Goal: Book appointment/travel/reservation: Book appointment/travel/reservation

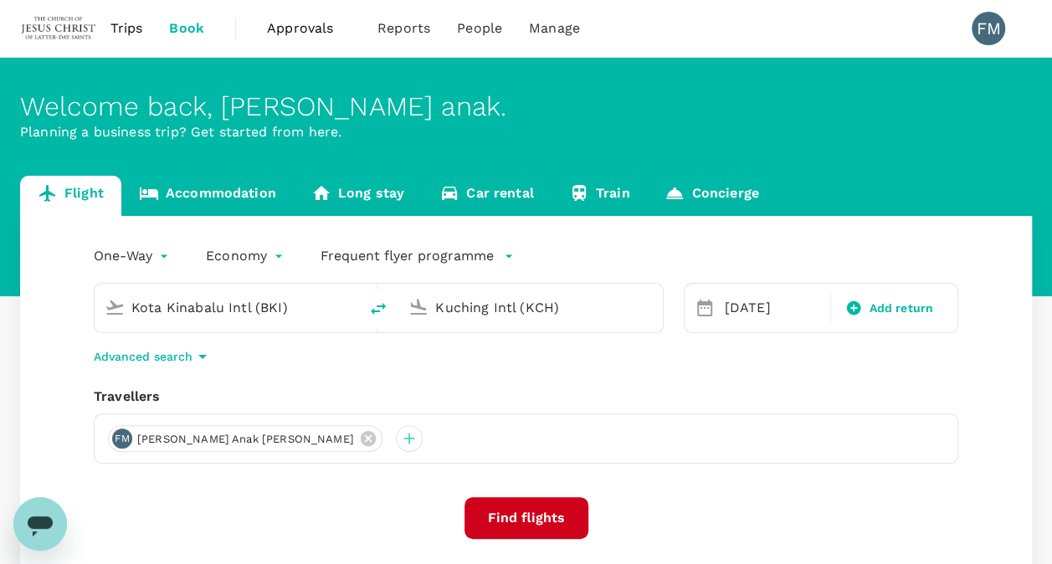
drag, startPoint x: 303, startPoint y: 305, endPoint x: 124, endPoint y: 284, distance: 180.4
click at [124, 284] on div "Kota Kinabalu Intl (BKI)" at bounding box center [227, 308] width 264 height 49
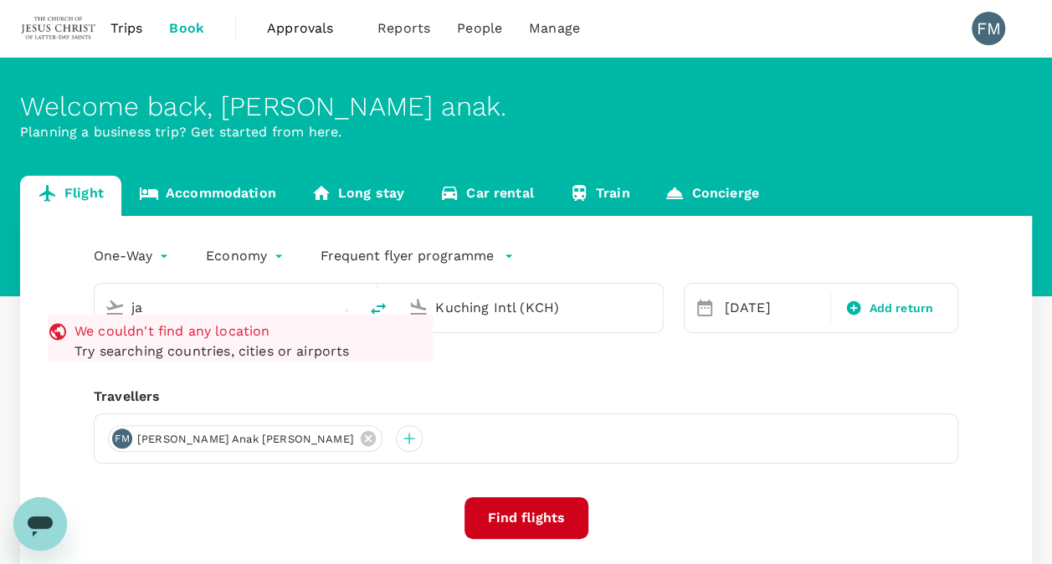
type input "j"
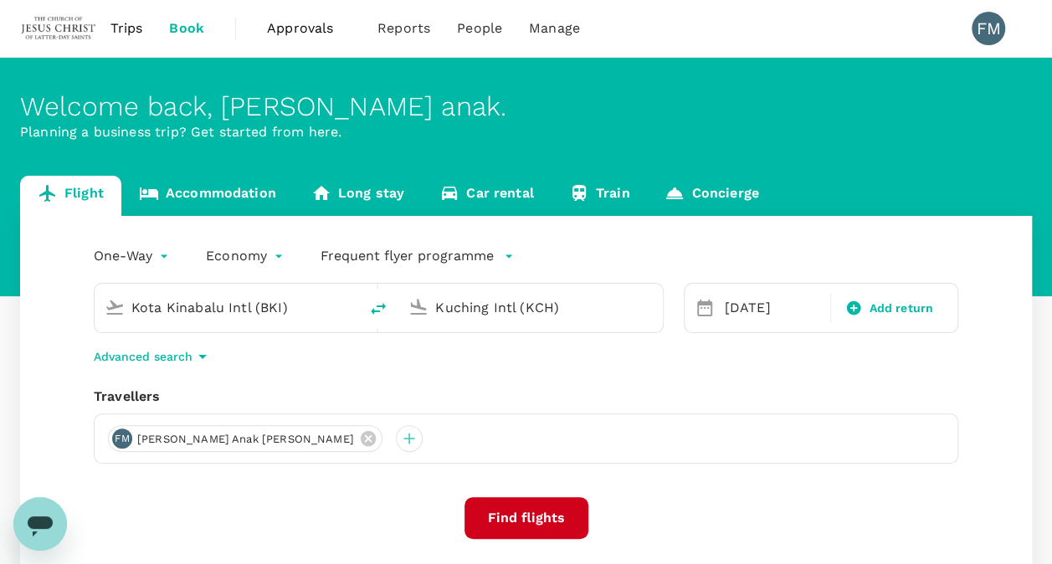
click at [373, 313] on icon "delete" at bounding box center [378, 309] width 15 height 12
type input "Kuching Intl (KCH)"
type input "Kota Kinabalu Intl (BKI)"
click at [373, 313] on icon "delete" at bounding box center [378, 309] width 15 height 12
type input "Kota Kinabalu Intl (BKI)"
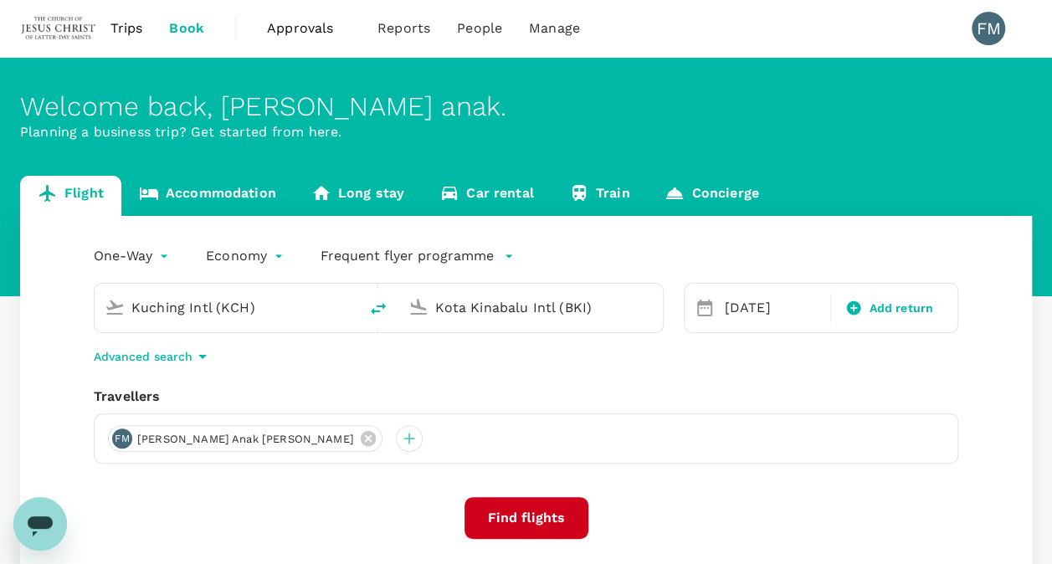
type input "Kuching Intl (KCH)"
click at [260, 299] on input "Kota Kinabalu Intl (BKI)" at bounding box center [227, 308] width 192 height 26
click at [179, 18] on span "Book" at bounding box center [186, 28] width 35 height 20
click at [294, 313] on input "Kota Kinabalu Intl (BKI)" at bounding box center [227, 308] width 192 height 26
drag, startPoint x: 294, startPoint y: 313, endPoint x: 52, endPoint y: 303, distance: 242.1
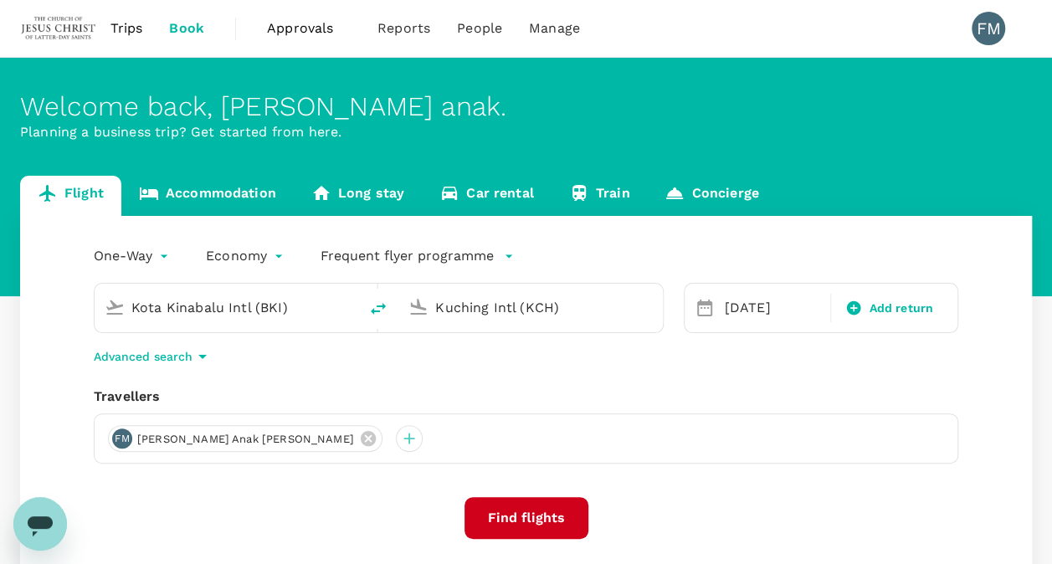
click at [52, 303] on div "One-Way oneway Economy economy Frequent flyer programme Kota Kinabalu Intl (BKI…" at bounding box center [526, 452] width 1012 height 473
type input "j"
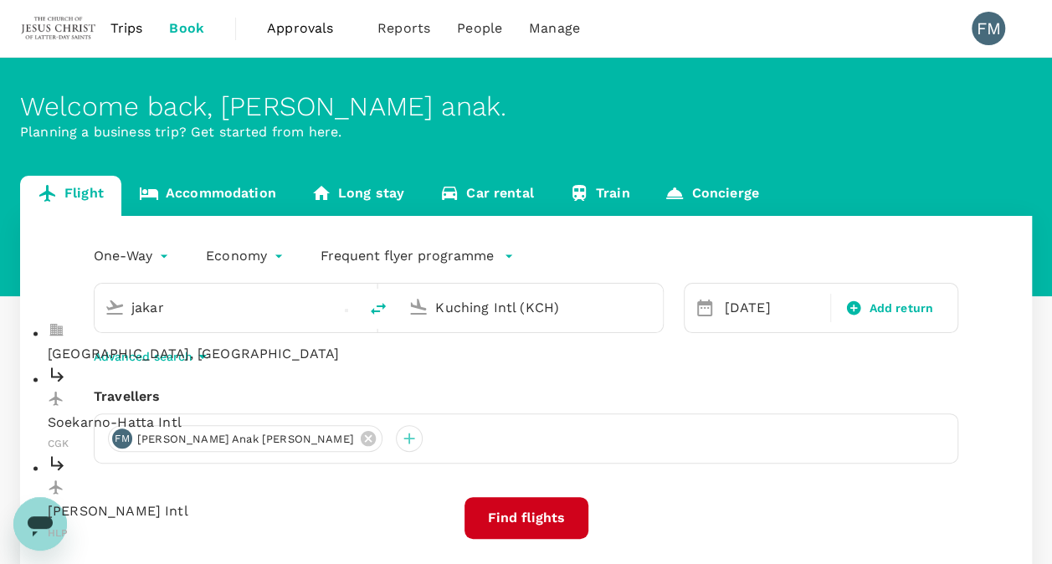
click at [134, 413] on p "Soekarno-Hatta Intl" at bounding box center [240, 423] width 385 height 20
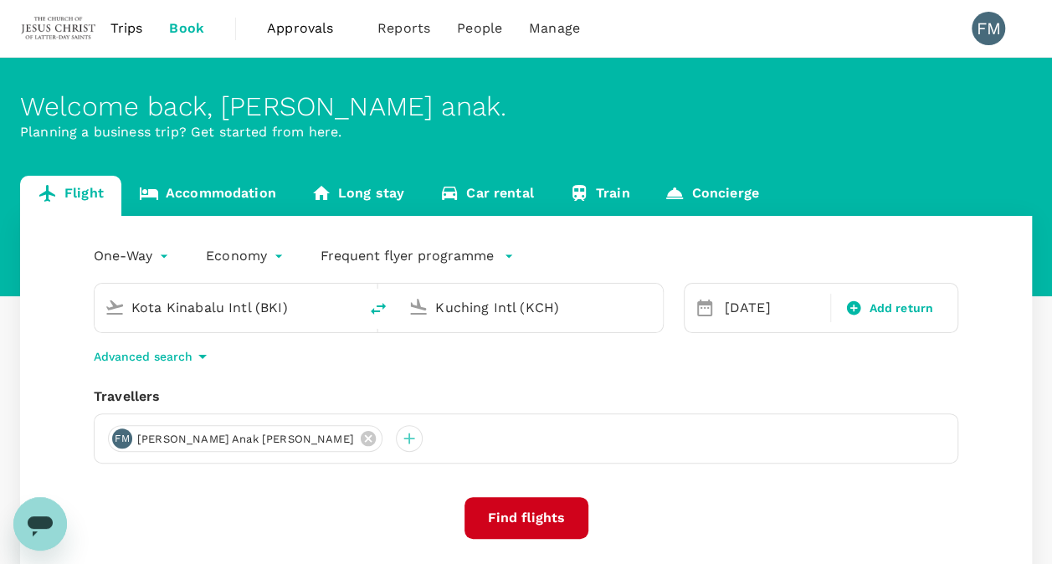
type input "Soekarno-Hatta Intl (CGK)"
click at [733, 311] on div "[DATE]" at bounding box center [773, 307] width 110 height 33
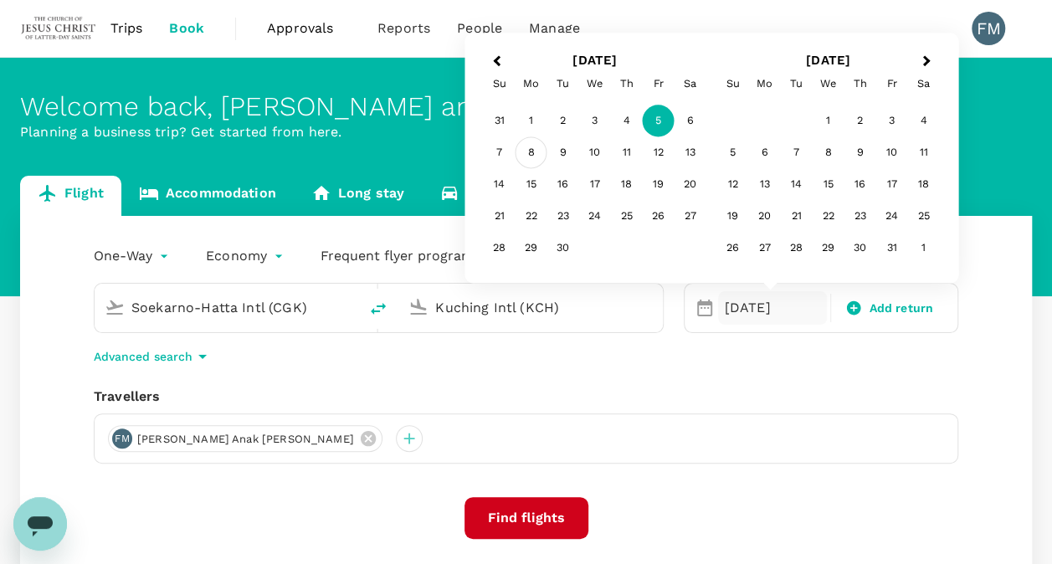
click at [534, 156] on div "8" at bounding box center [532, 153] width 32 height 32
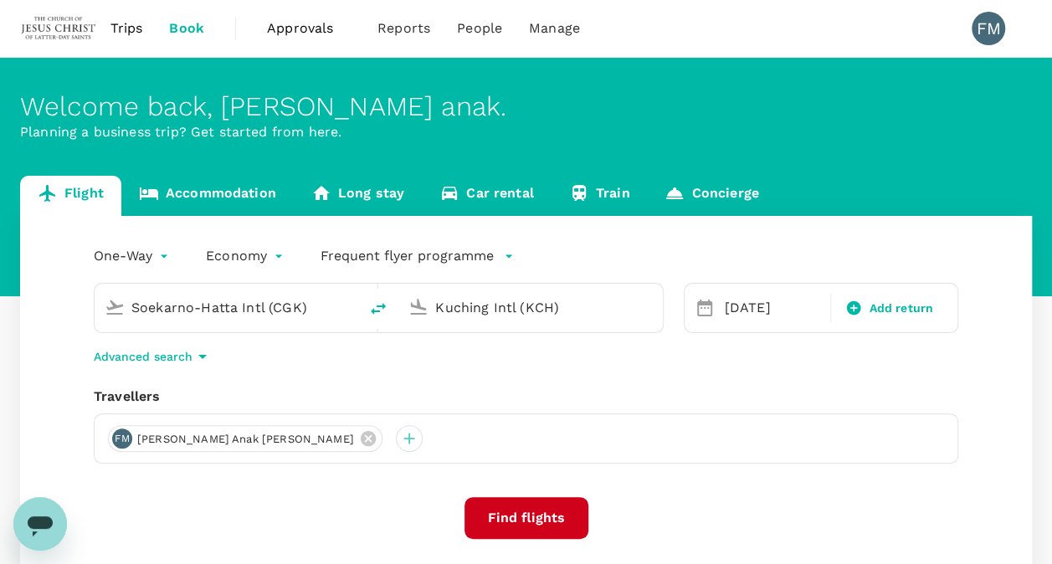
click at [521, 528] on button "Find flights" at bounding box center [527, 518] width 124 height 42
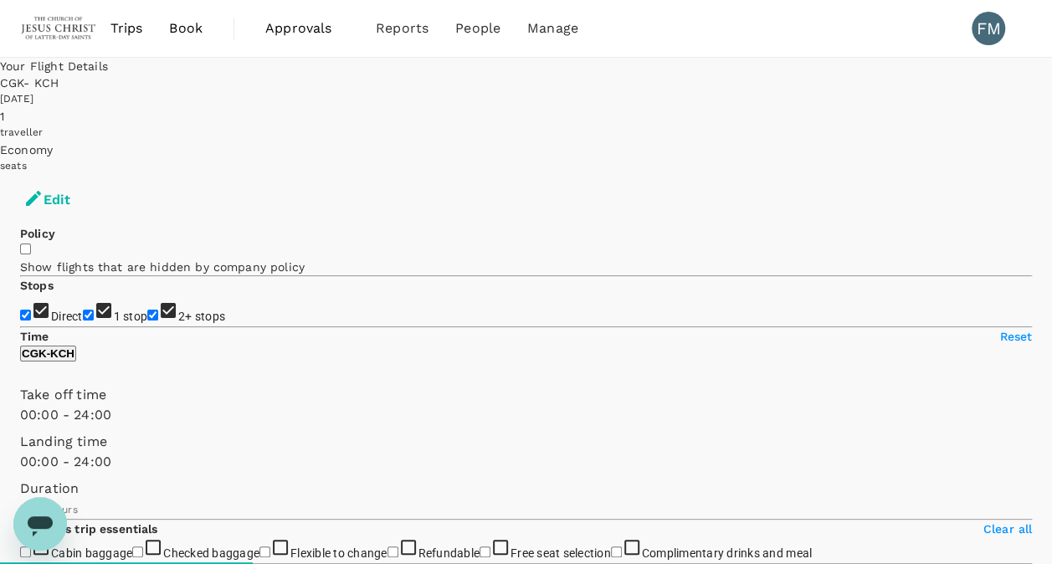
click at [114, 310] on span "1 stop" at bounding box center [131, 316] width 34 height 13
click at [83, 310] on input "1 stop" at bounding box center [88, 315] width 11 height 11
checkbox input "false"
click at [178, 323] on span "2+ stops" at bounding box center [201, 316] width 47 height 13
click at [147, 321] on input "2+ stops" at bounding box center [152, 315] width 11 height 11
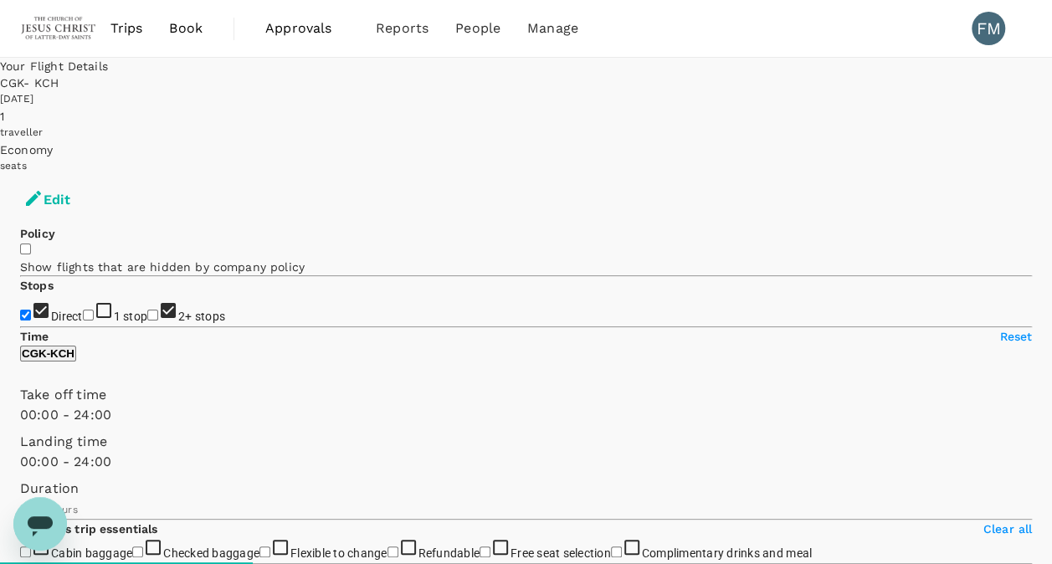
checkbox input "false"
type input "1460"
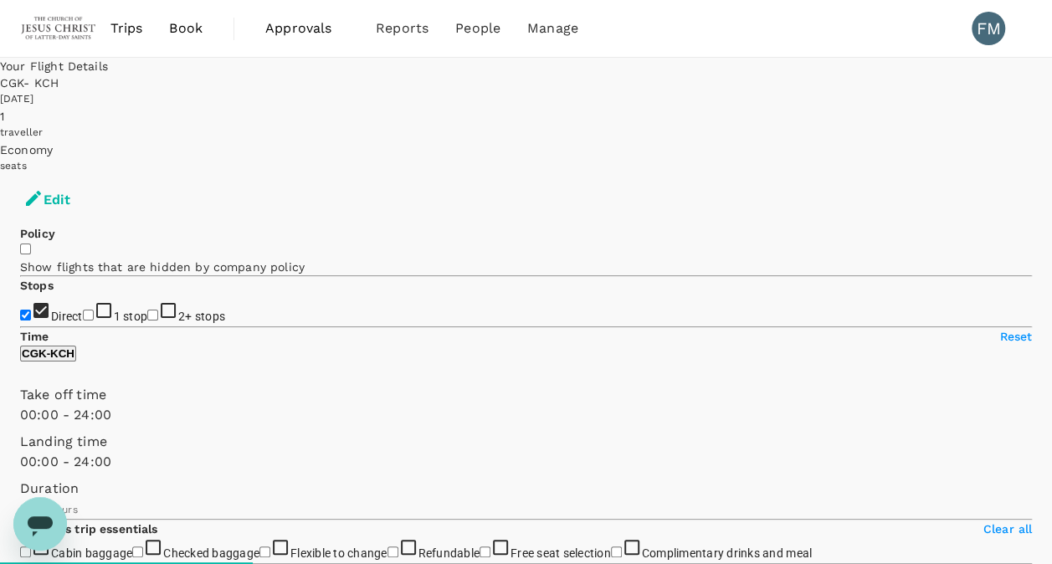
click at [196, 31] on span "Book" at bounding box center [185, 28] width 33 height 20
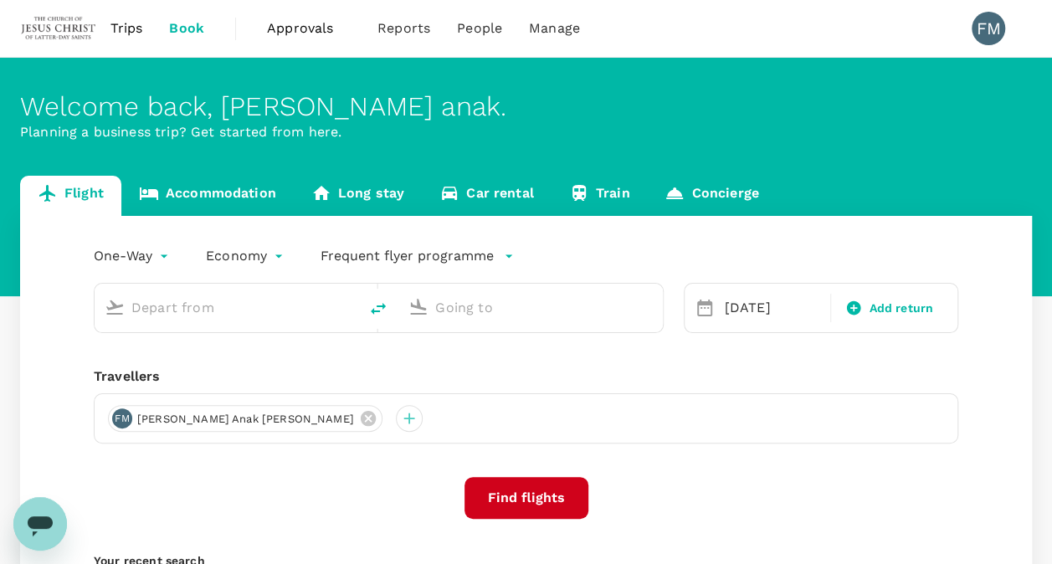
type input "Soekarno-Hatta Intl (CGK)"
type input "Kuching Intl (KCH)"
type input "Soekarno-Hatta Intl (CGK)"
type input "Kuching Intl (KCH)"
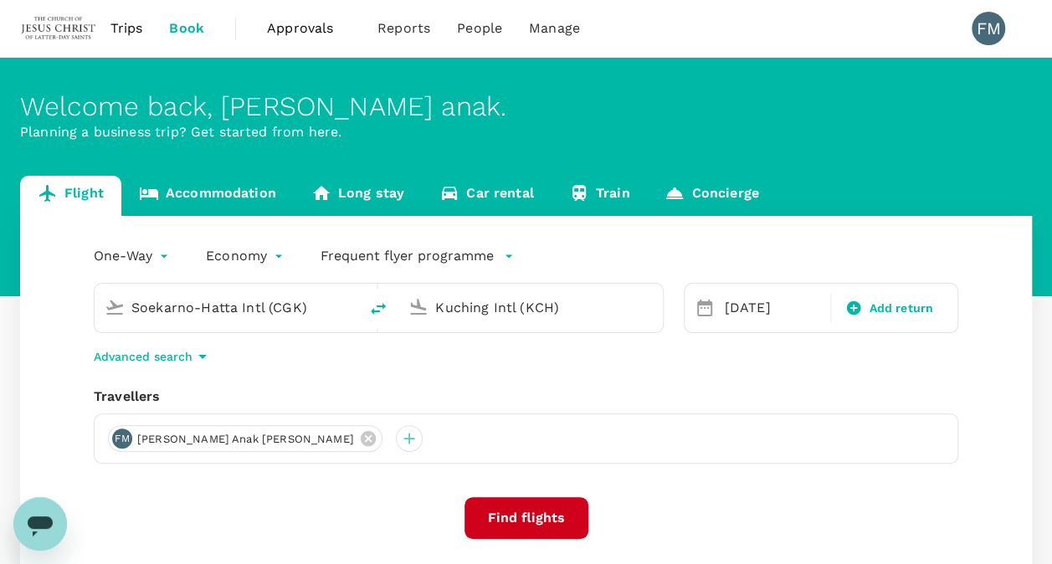
drag, startPoint x: 305, startPoint y: 309, endPoint x: 45, endPoint y: 273, distance: 261.9
click at [45, 273] on div "One-Way oneway Economy economy Frequent flyer programme Soekarno-Hatta Intl (CG…" at bounding box center [526, 452] width 1012 height 473
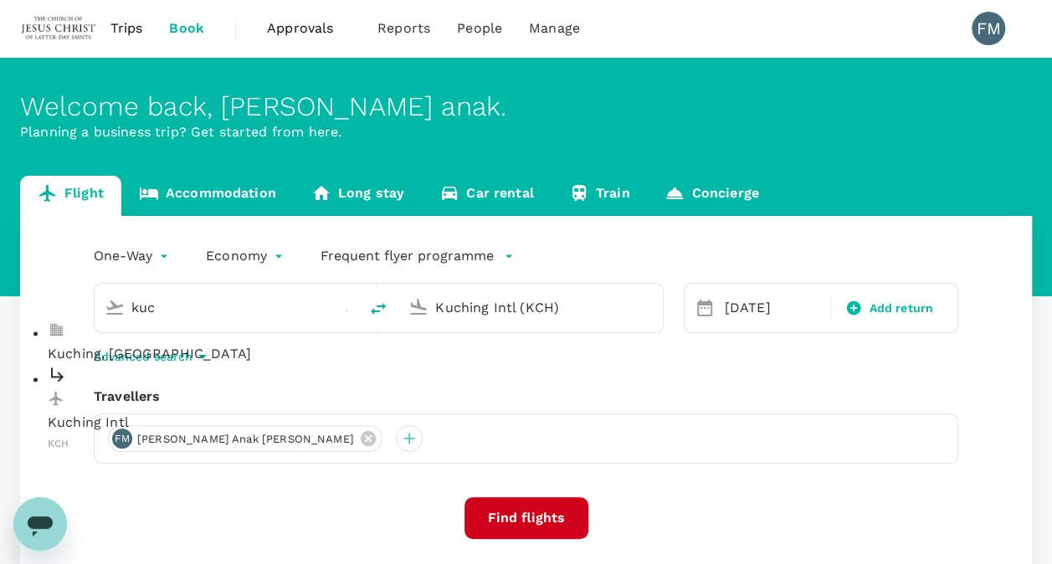
click at [137, 413] on p "Kuching Intl" at bounding box center [240, 423] width 385 height 20
type input "Kuching Intl (KCH)"
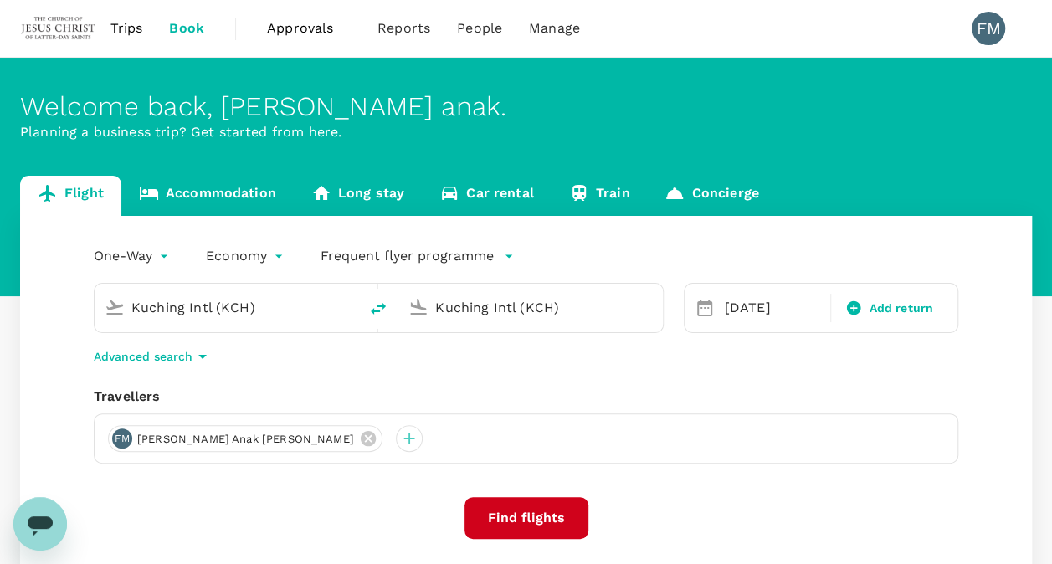
drag, startPoint x: 562, startPoint y: 307, endPoint x: 336, endPoint y: 293, distance: 227.3
click at [336, 293] on div "Kuching Intl (KCH) Kuching Intl (KCH)" at bounding box center [379, 308] width 570 height 50
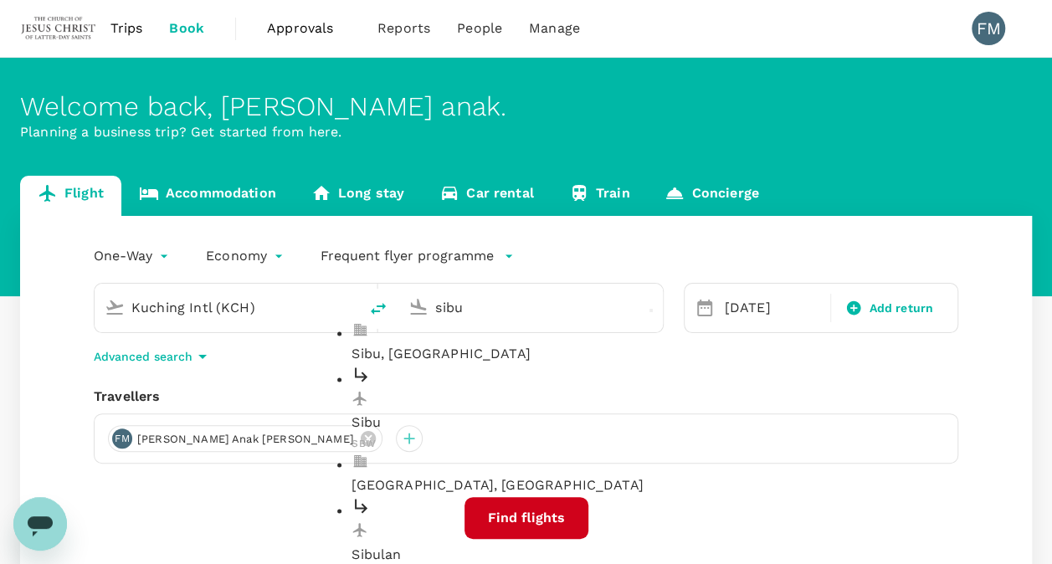
click at [427, 413] on p "Sibu" at bounding box center [544, 423] width 385 height 20
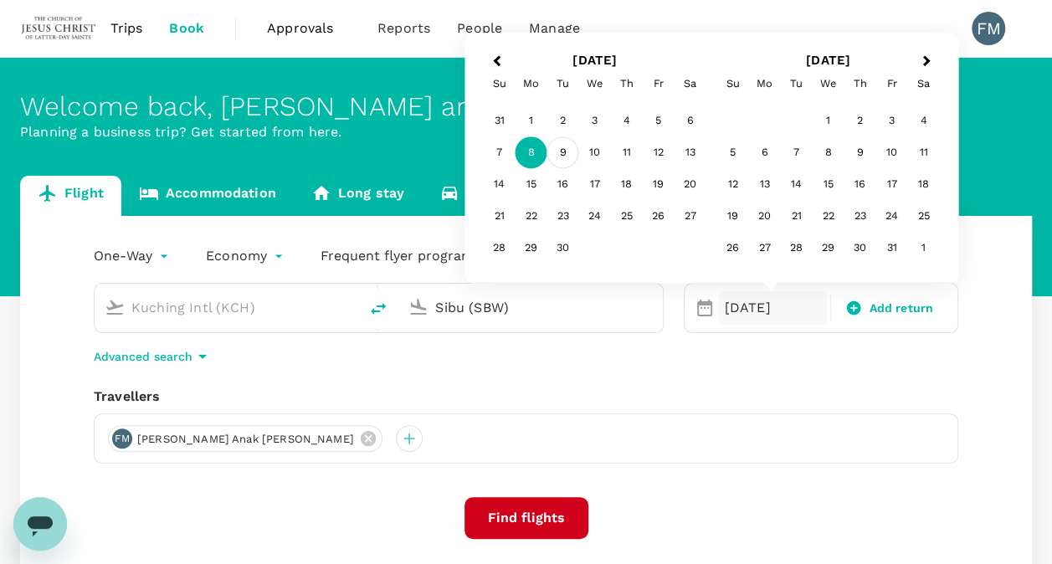
type input "Sibu (SBW)"
click at [561, 147] on div "9" at bounding box center [563, 153] width 32 height 32
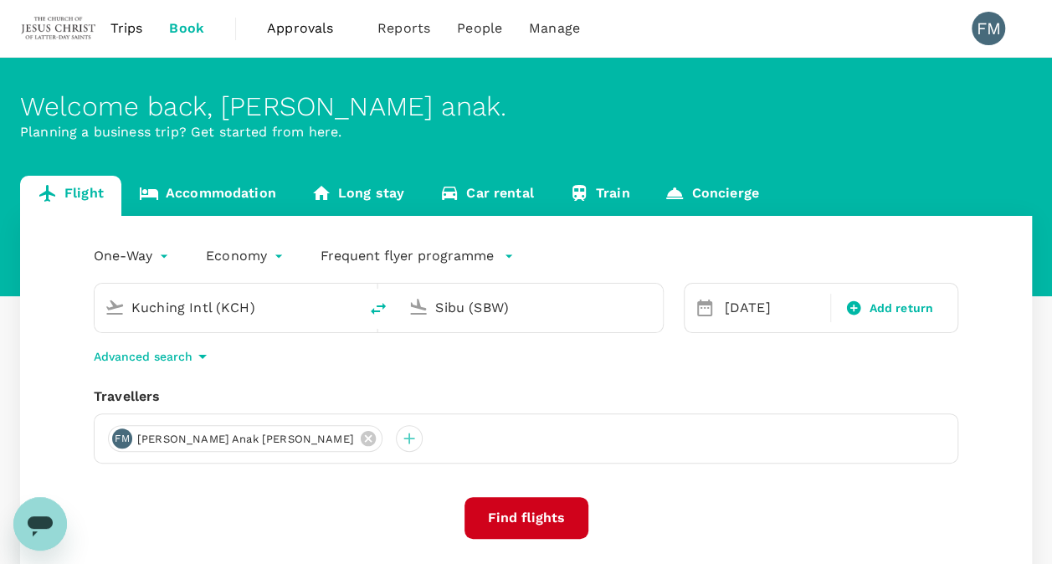
click at [516, 521] on button "Find flights" at bounding box center [527, 518] width 124 height 42
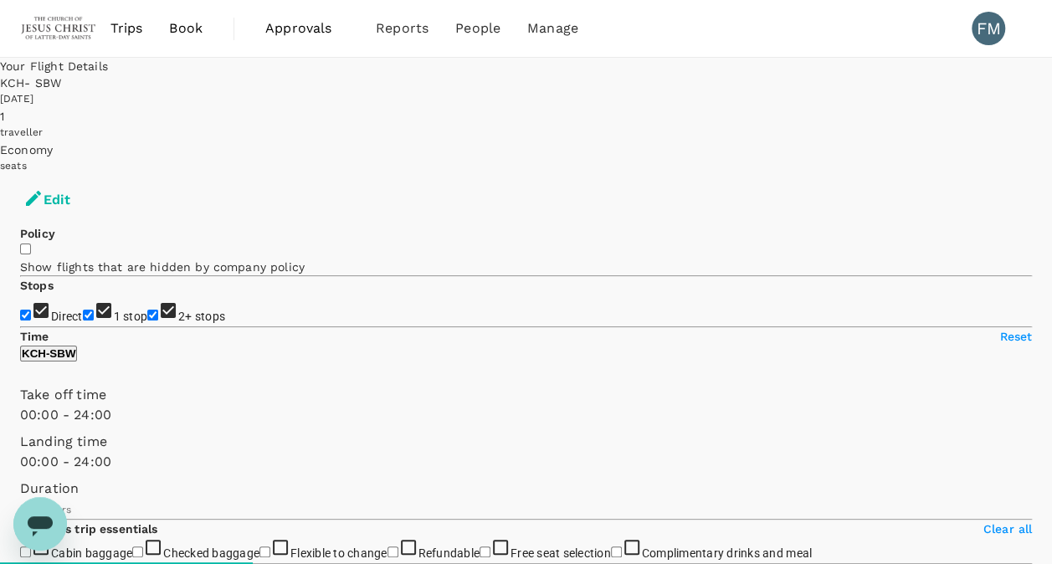
click at [178, 324] on span "2+ stops" at bounding box center [201, 316] width 47 height 16
click at [147, 321] on input "2+ stops" at bounding box center [152, 315] width 11 height 11
checkbox input "false"
click at [114, 311] on span "1 stop" at bounding box center [131, 316] width 34 height 16
click at [83, 311] on input "1 stop" at bounding box center [88, 315] width 11 height 11
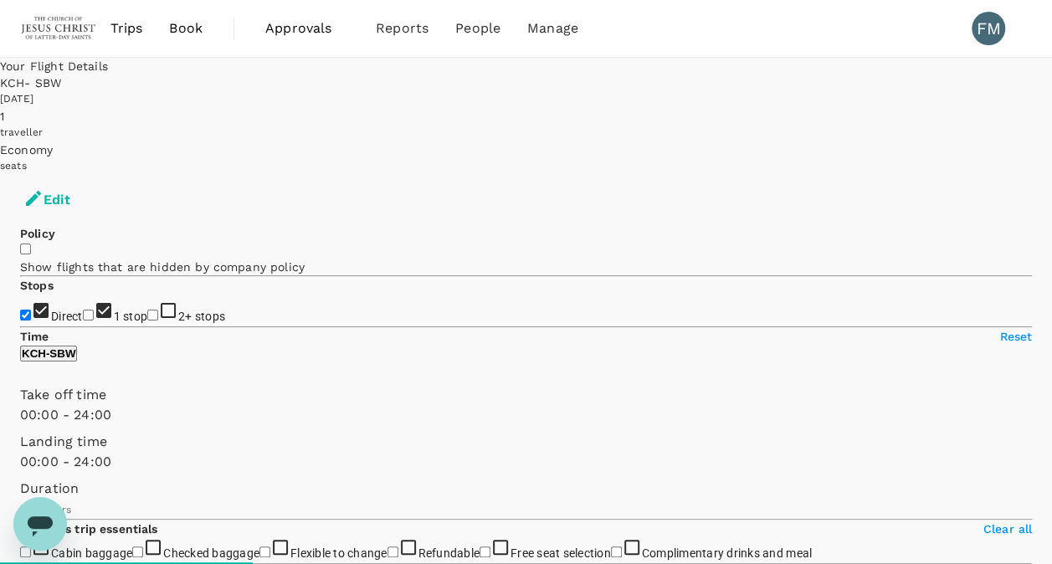
checkbox input "false"
type input "1040"
checkbox input "false"
click at [183, 34] on span "Book" at bounding box center [185, 28] width 33 height 20
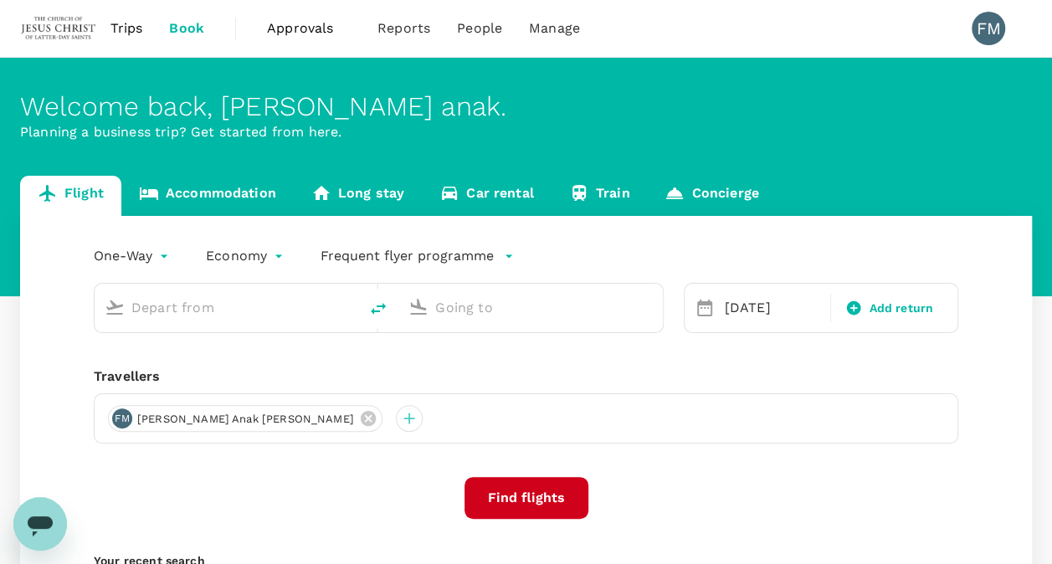
click at [171, 311] on input "text" at bounding box center [227, 308] width 192 height 26
type input "Kuching Intl (KCH)"
type input "Sibu (SBW)"
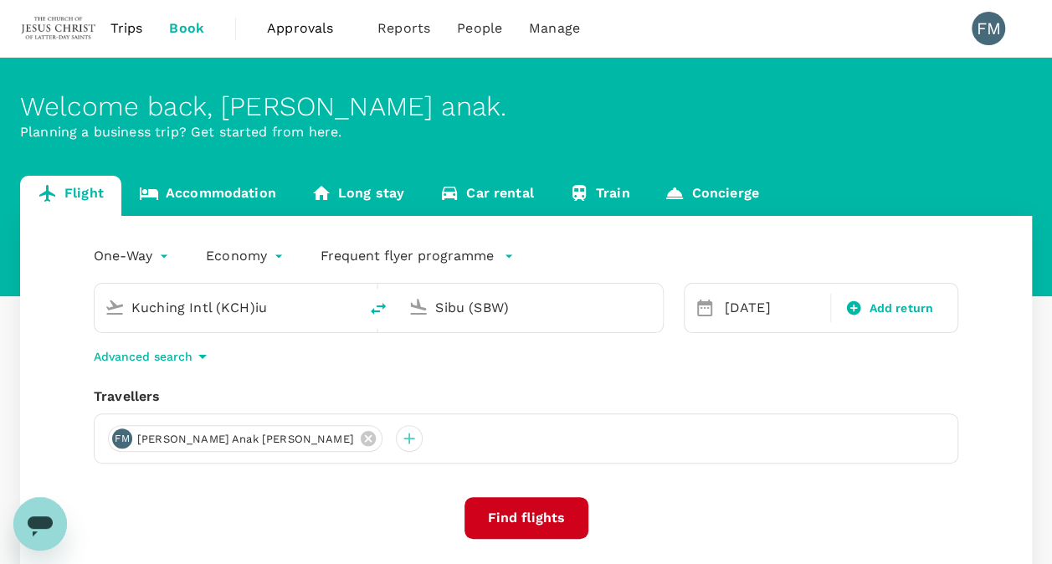
type input "Kuching Intl (KCH)iur"
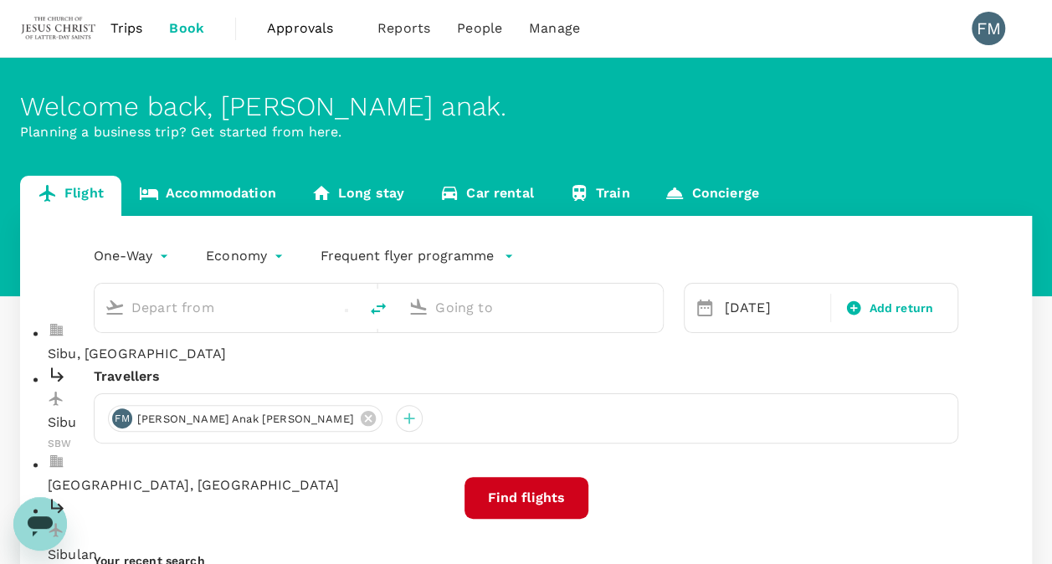
type input "Kuching Intl (KCH)"
type input "Sibu (SBW)"
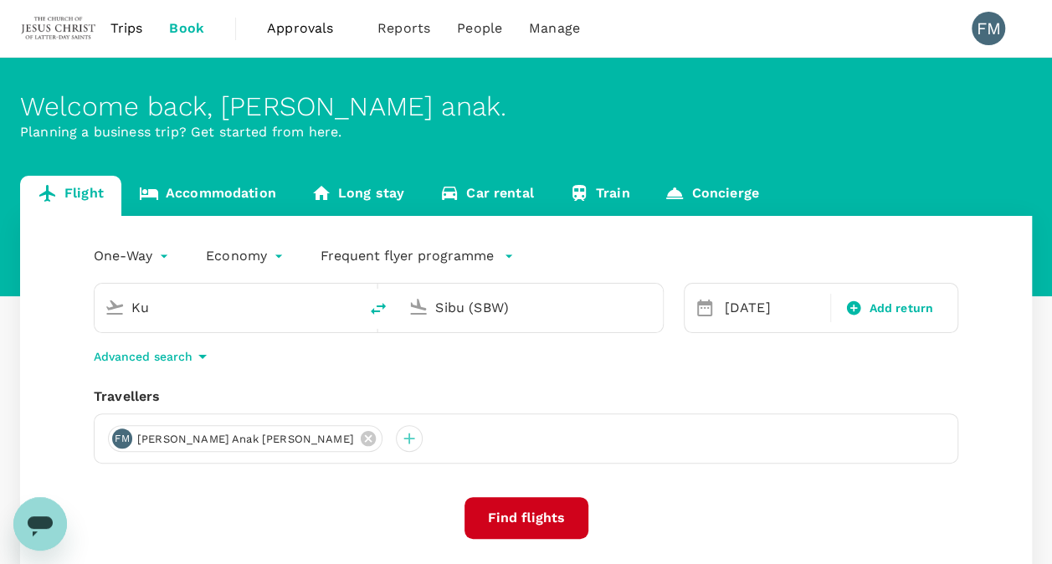
type input "K"
click at [201, 413] on p "Miri Intl" at bounding box center [240, 423] width 385 height 20
type input "Miri Intl (MYY)"
drag, startPoint x: 518, startPoint y: 308, endPoint x: 338, endPoint y: 313, distance: 180.0
click at [338, 313] on div "Miri Intl (MYY) Sibu (SBW)" at bounding box center [379, 308] width 570 height 50
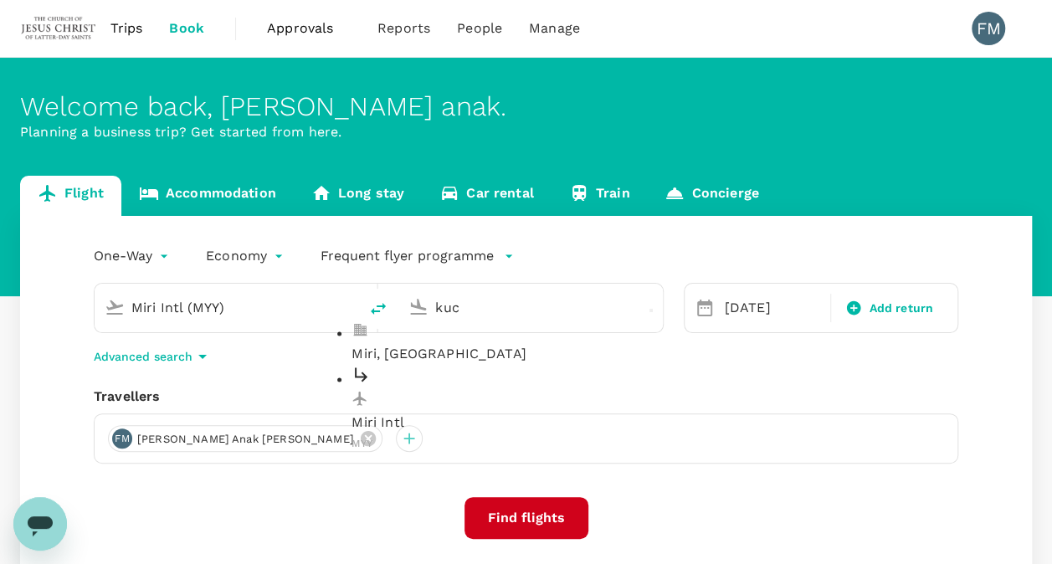
click at [447, 385] on div "Miri Intl MYY" at bounding box center [544, 409] width 385 height 89
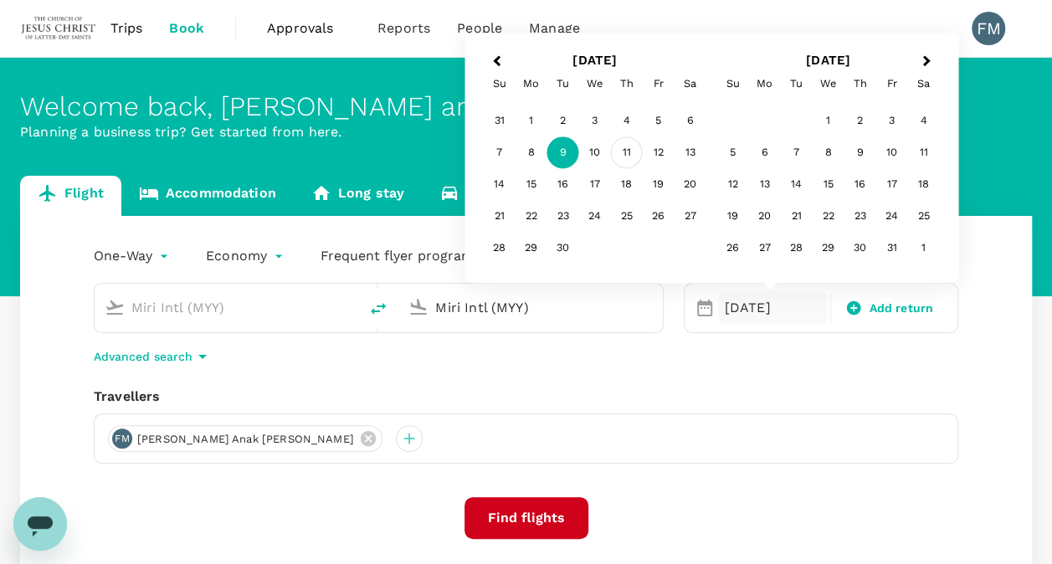
click at [629, 151] on div "11" at bounding box center [627, 153] width 32 height 32
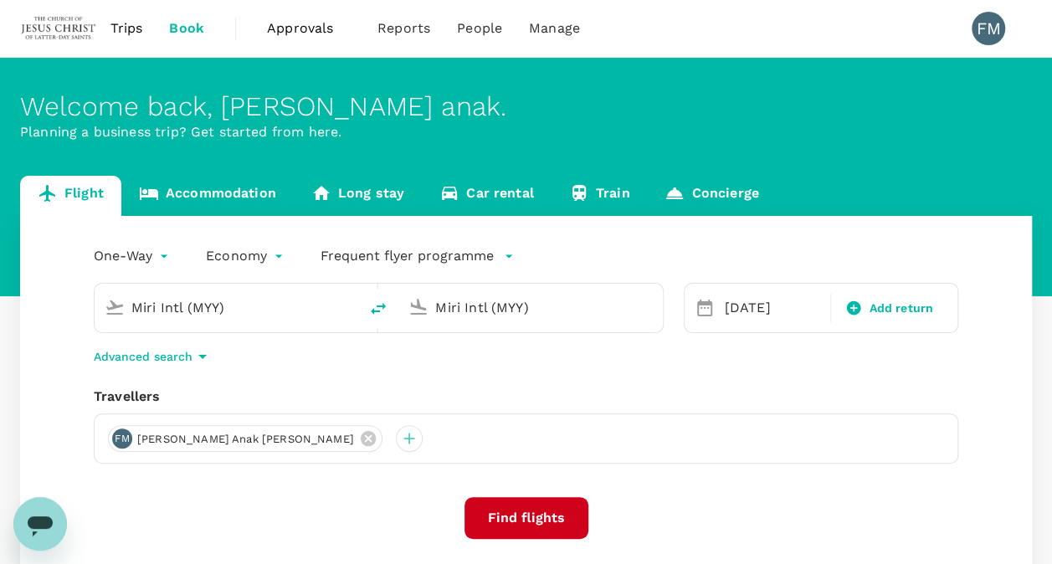
click at [514, 512] on button "Find flights" at bounding box center [527, 518] width 124 height 42
click at [527, 295] on input "Miri Intl (MYY)" at bounding box center [531, 308] width 192 height 26
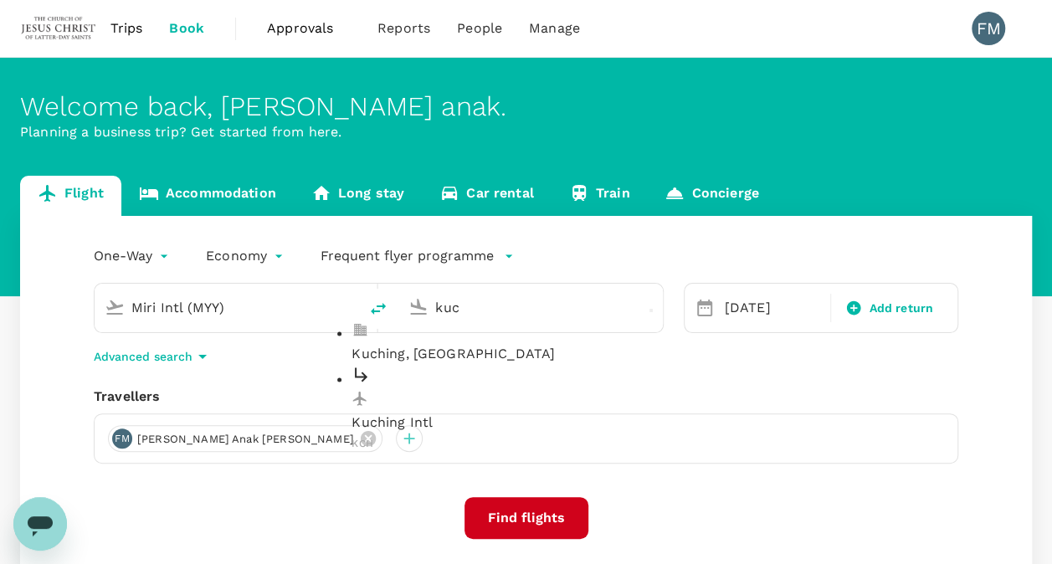
click at [524, 413] on p "Kuching Intl" at bounding box center [544, 423] width 385 height 20
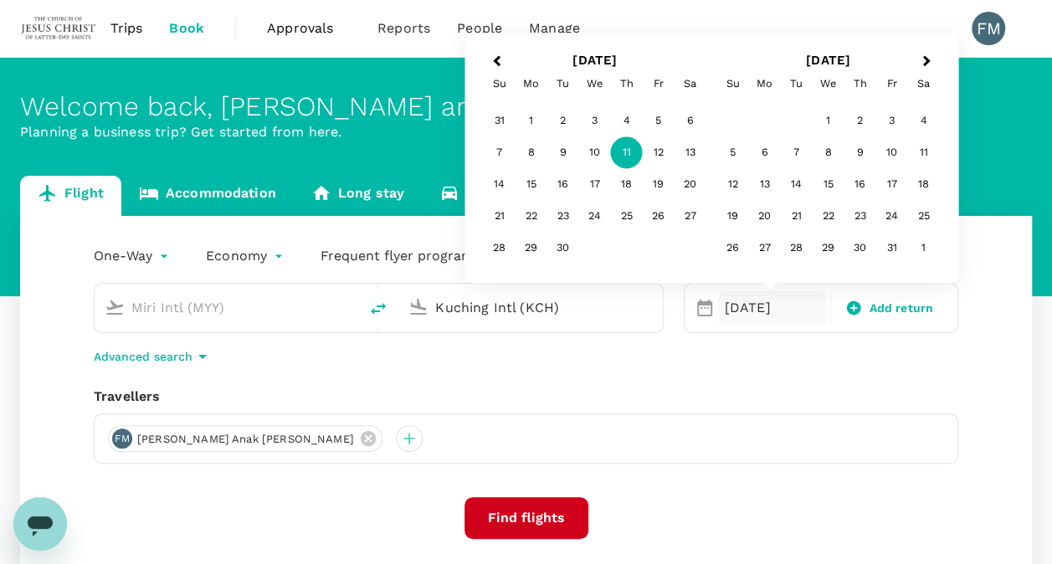
type input "Kuching Intl (KCH)"
click at [621, 152] on div "11" at bounding box center [627, 153] width 32 height 32
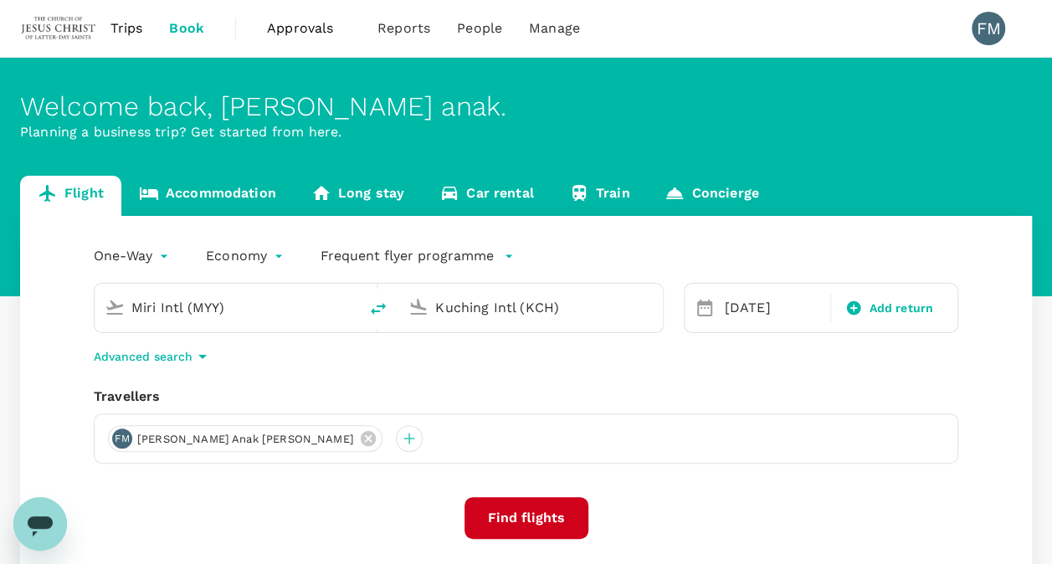
click at [512, 517] on button "Find flights" at bounding box center [527, 518] width 124 height 42
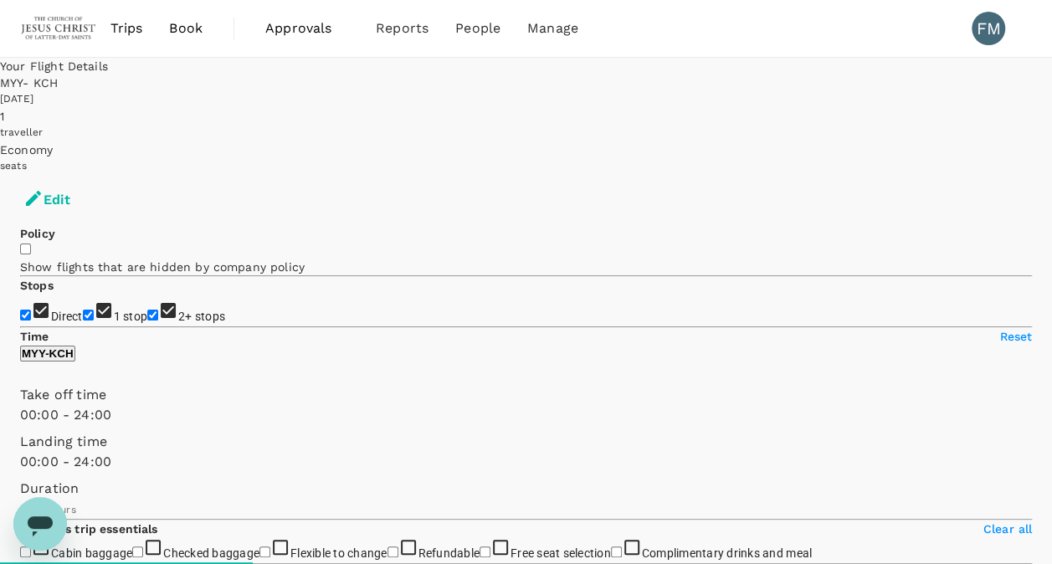
click at [83, 315] on label "1 stop" at bounding box center [115, 316] width 65 height 13
click at [83, 315] on input "1 stop" at bounding box center [88, 315] width 11 height 11
checkbox input "false"
click at [178, 323] on span "2+ stops" at bounding box center [201, 316] width 47 height 13
click at [147, 321] on input "2+ stops" at bounding box center [152, 315] width 11 height 11
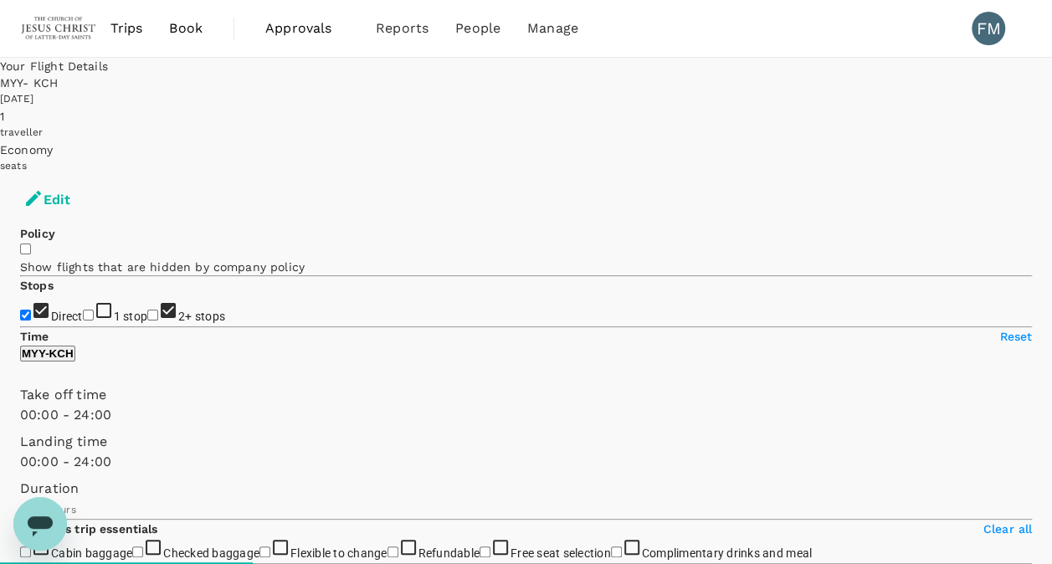
checkbox input "false"
click at [187, 33] on span "Book" at bounding box center [185, 28] width 33 height 20
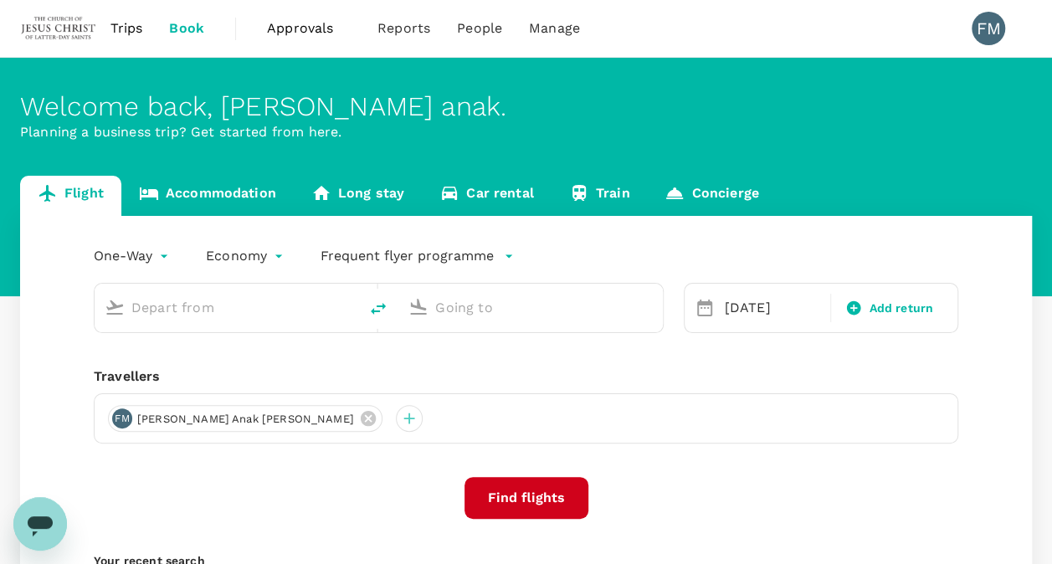
type input "Miri Intl (MYY)"
type input "Kuching Intl (KCH)"
type input "Miri Intl (MYY)"
type input "Kuching Intl (KCH)"
click at [240, 309] on input "Miri Intl (MYY)" at bounding box center [227, 308] width 192 height 26
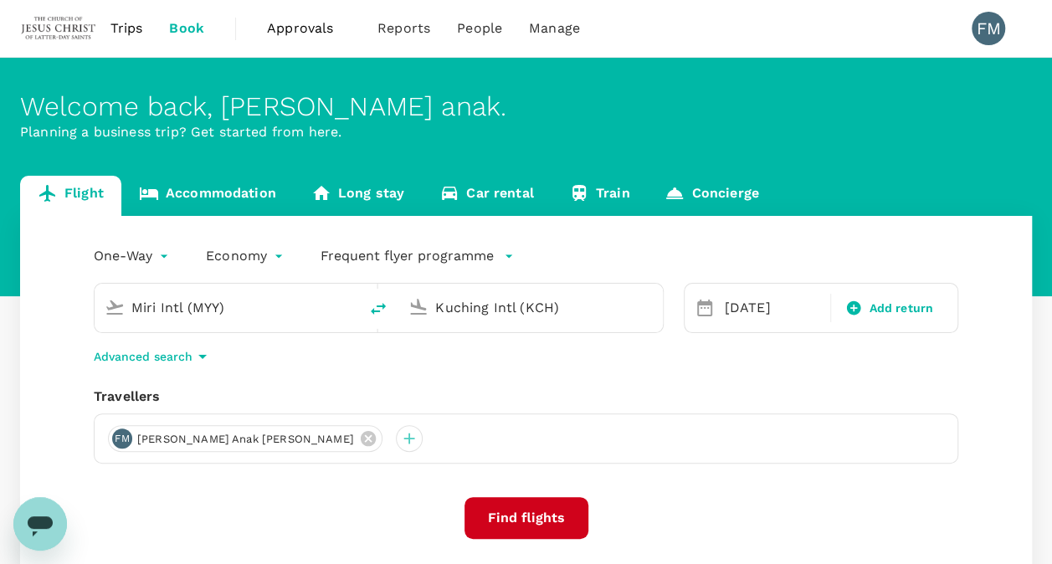
type input "m"
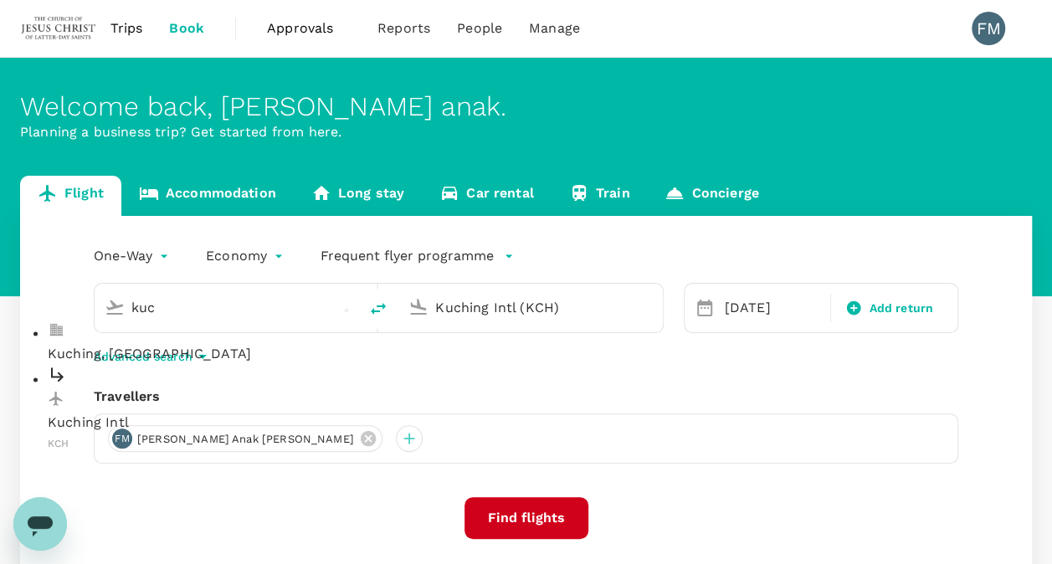
click at [250, 382] on div "Kuching Intl KCH" at bounding box center [240, 409] width 385 height 89
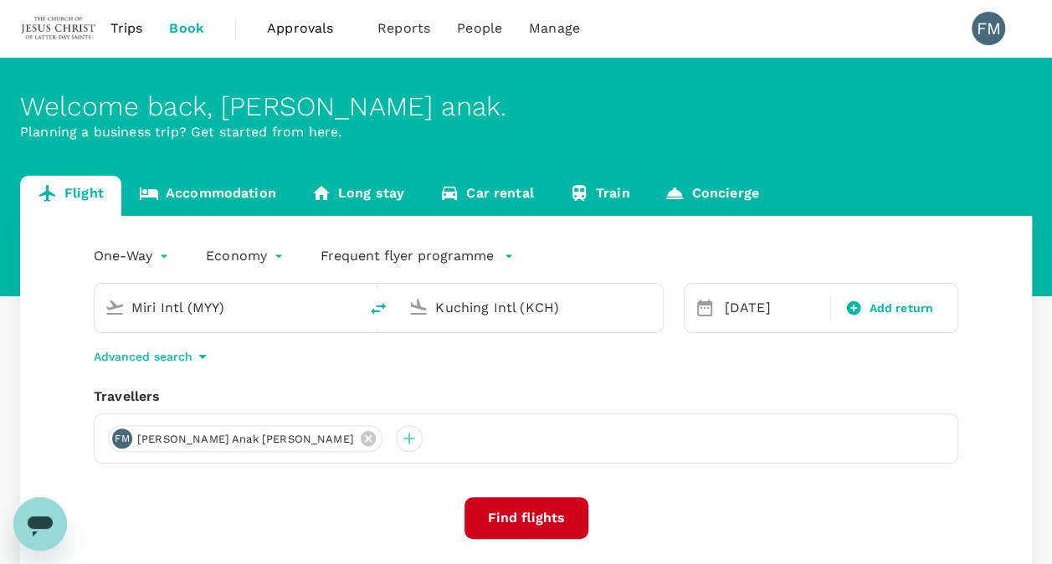
type input "Kuching Intl (KCH)"
drag, startPoint x: 577, startPoint y: 298, endPoint x: 343, endPoint y: 309, distance: 233.8
click at [343, 309] on div "Kuching Intl (KCH) Kuching Intl (KCH)" at bounding box center [379, 308] width 570 height 50
type input "k"
type input "a"
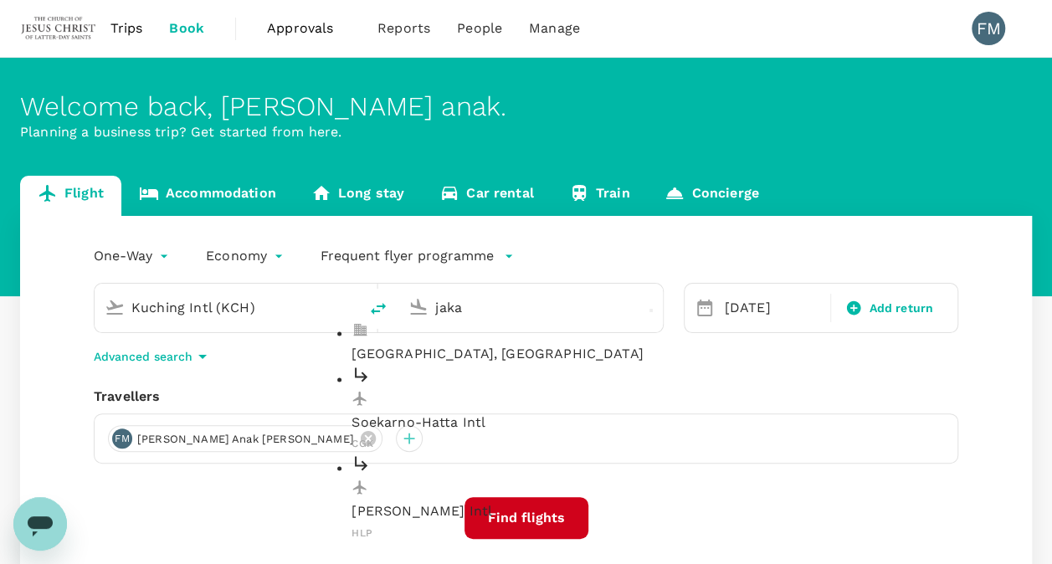
click at [441, 413] on p "Soekarno-Hatta Intl" at bounding box center [544, 423] width 385 height 20
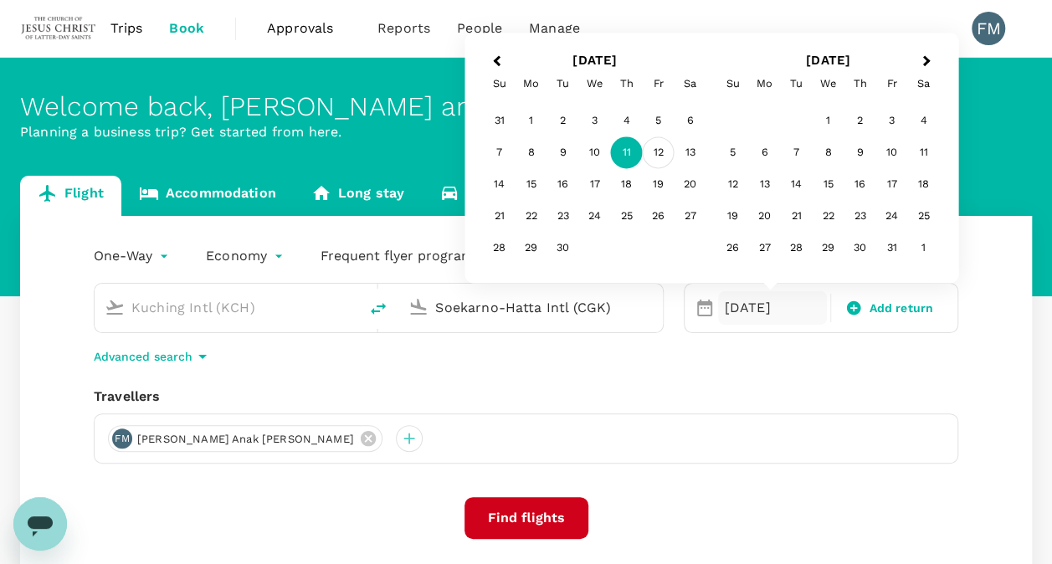
type input "Soekarno-Hatta Intl (CGK)"
click at [657, 152] on div "12" at bounding box center [659, 153] width 32 height 32
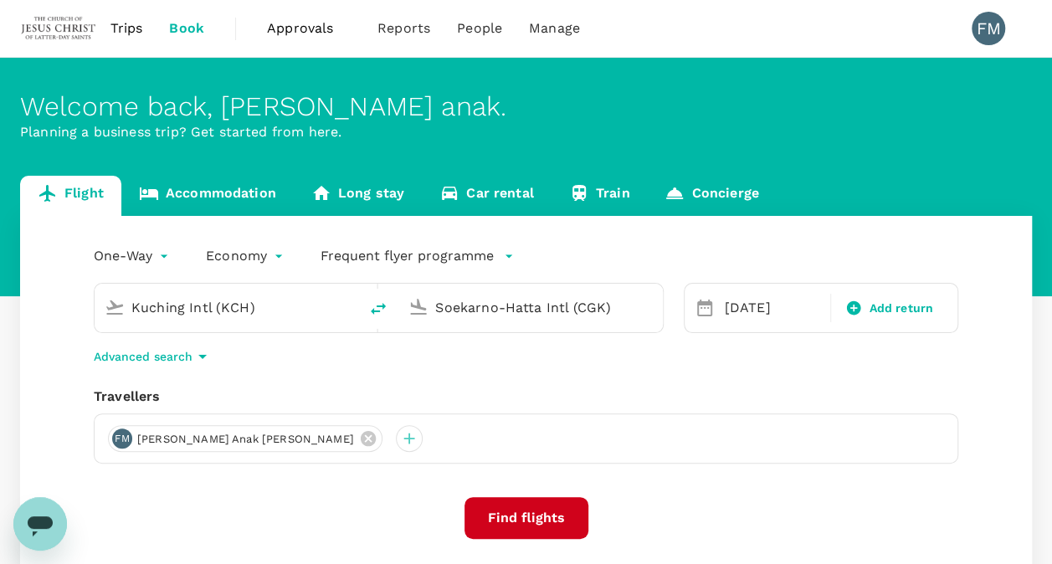
click at [529, 532] on button "Find flights" at bounding box center [527, 518] width 124 height 42
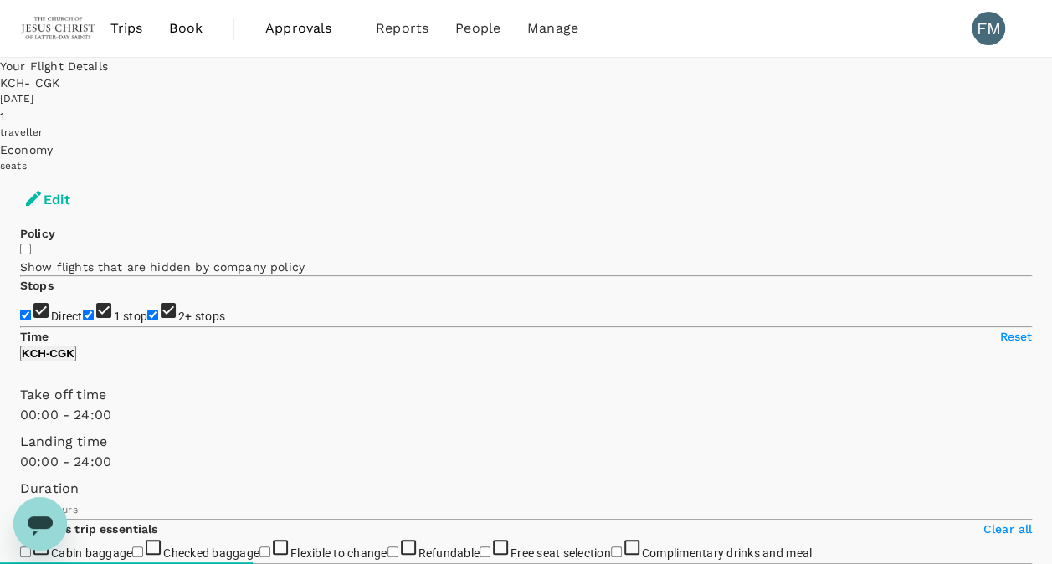
click at [114, 310] on span "1 stop" at bounding box center [131, 316] width 34 height 13
click at [83, 310] on input "1 stop" at bounding box center [88, 315] width 11 height 11
checkbox input "false"
click at [147, 323] on label "2+ stops" at bounding box center [186, 316] width 78 height 13
click at [147, 321] on input "2+ stops" at bounding box center [152, 315] width 11 height 11
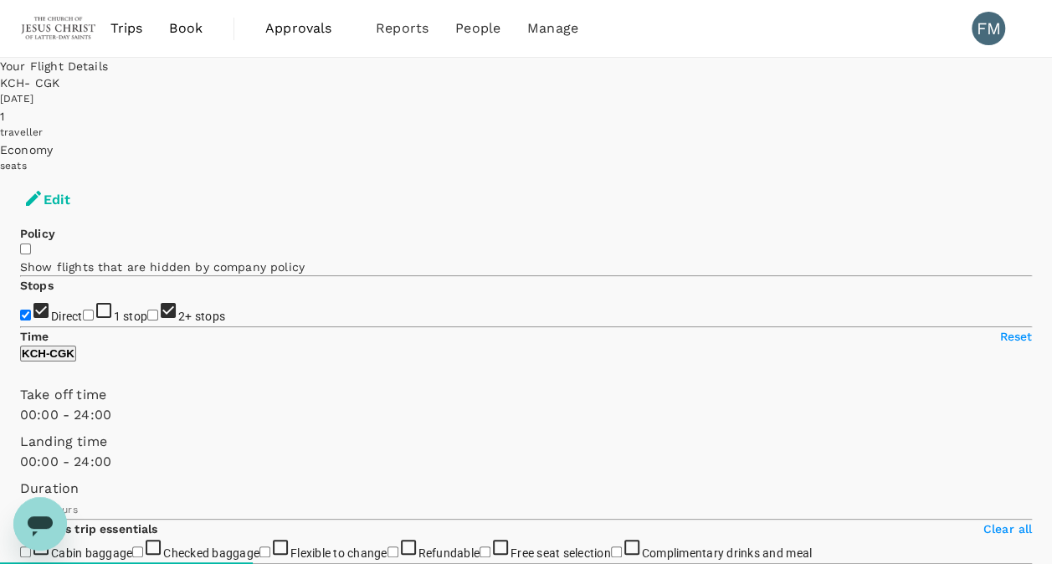
checkbox input "false"
type input "1585"
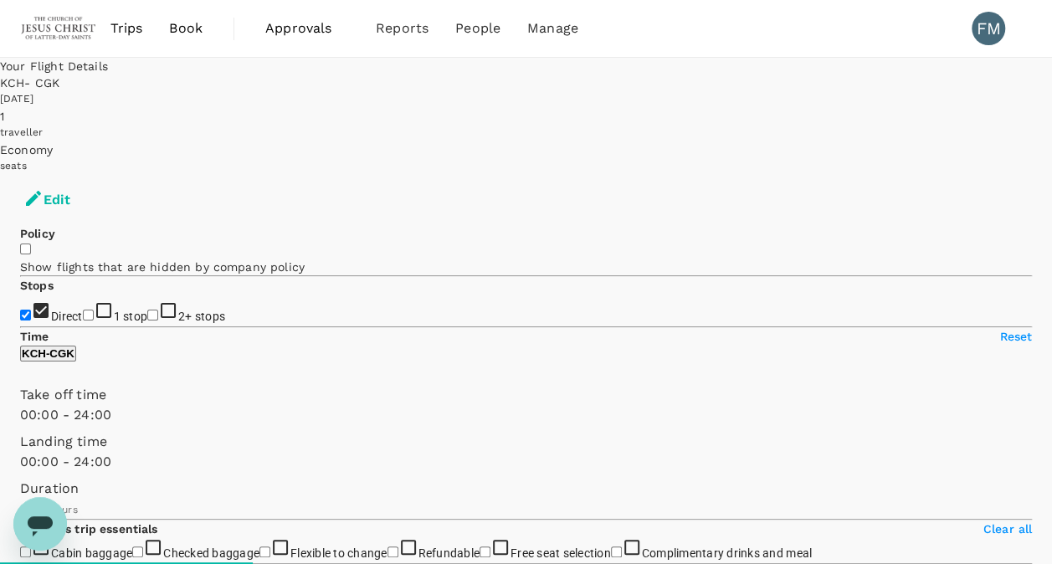
click at [186, 30] on span "Book" at bounding box center [185, 28] width 33 height 20
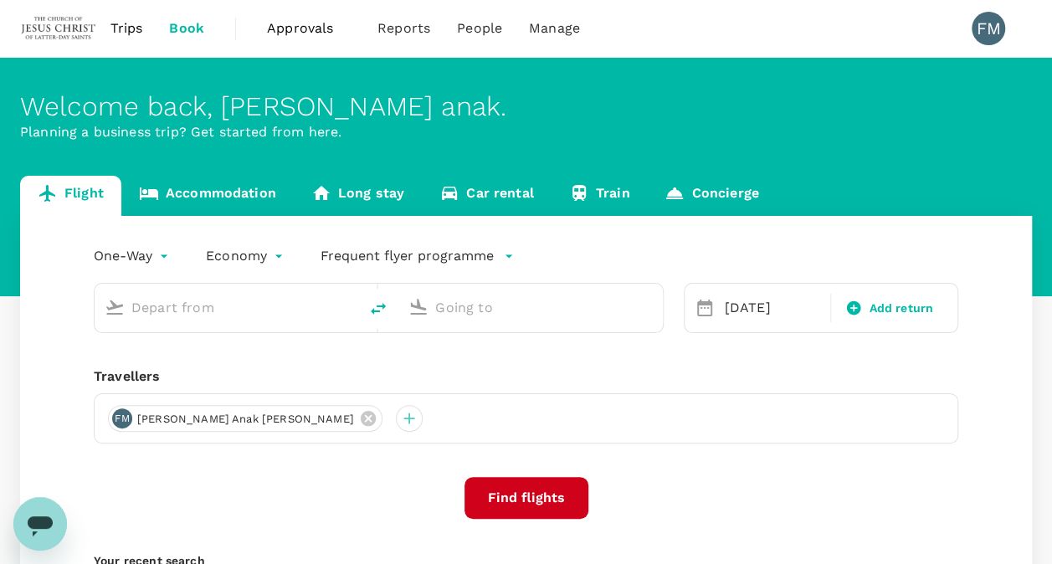
type input "Kuching Intl (KCH)"
type input "Soekarno-Hatta Intl (CGK)"
click at [231, 189] on link "Accommodation" at bounding box center [207, 196] width 172 height 40
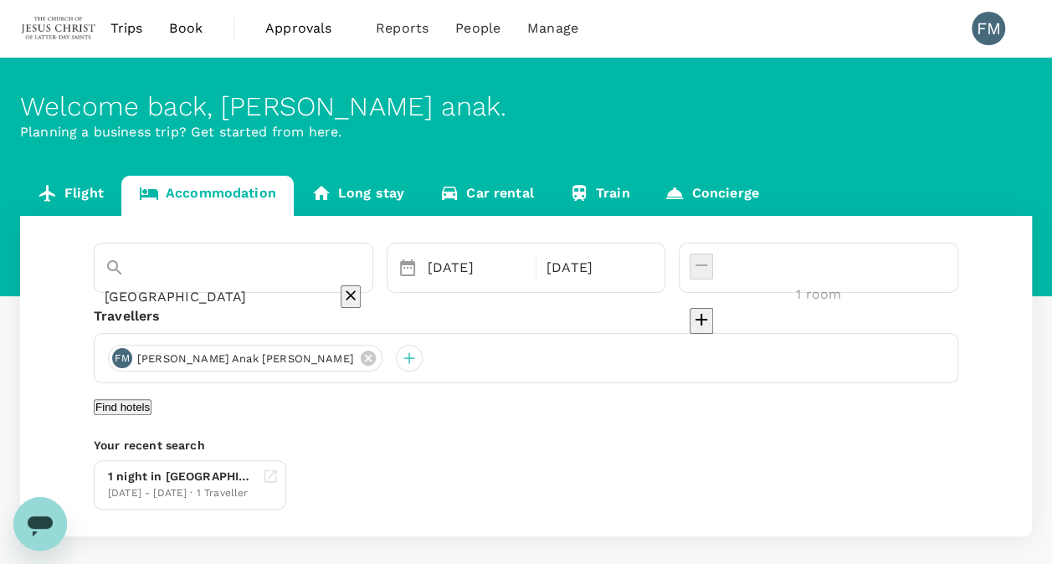
type input "[GEOGRAPHIC_DATA]"
click at [532, 276] on div "[DATE]" at bounding box center [476, 267] width 111 height 33
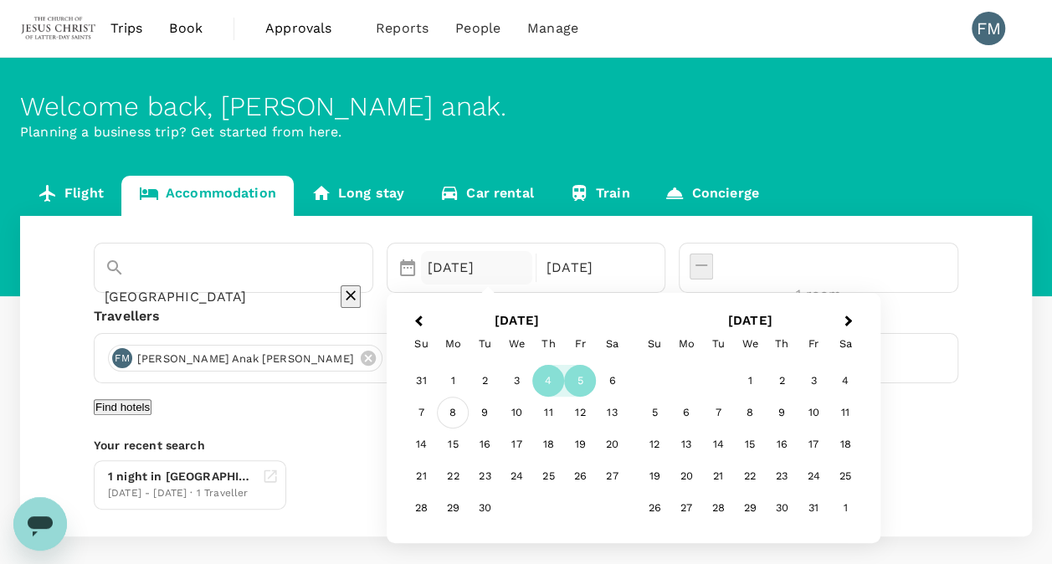
click at [469, 410] on div "8" at bounding box center [453, 414] width 32 height 32
click at [501, 410] on div "9" at bounding box center [485, 414] width 32 height 32
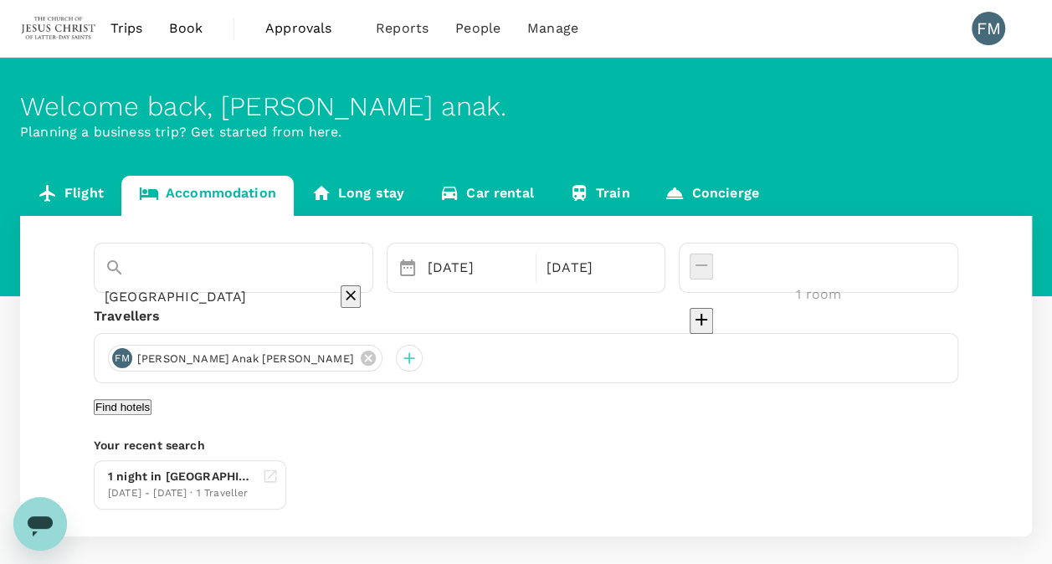
click at [151, 410] on button "Find hotels" at bounding box center [123, 407] width 58 height 16
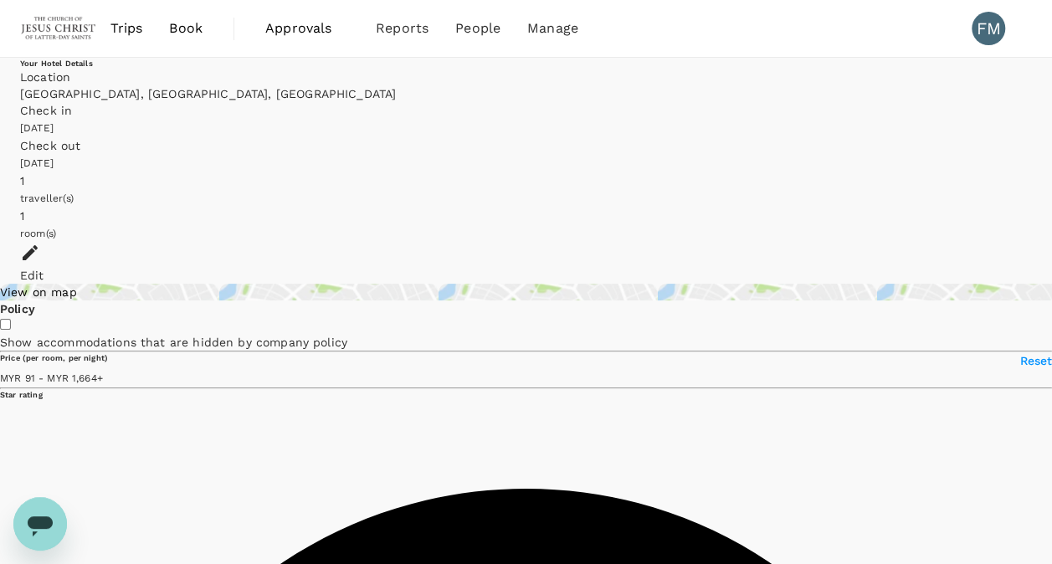
type input "1663.44"
type input "56.44"
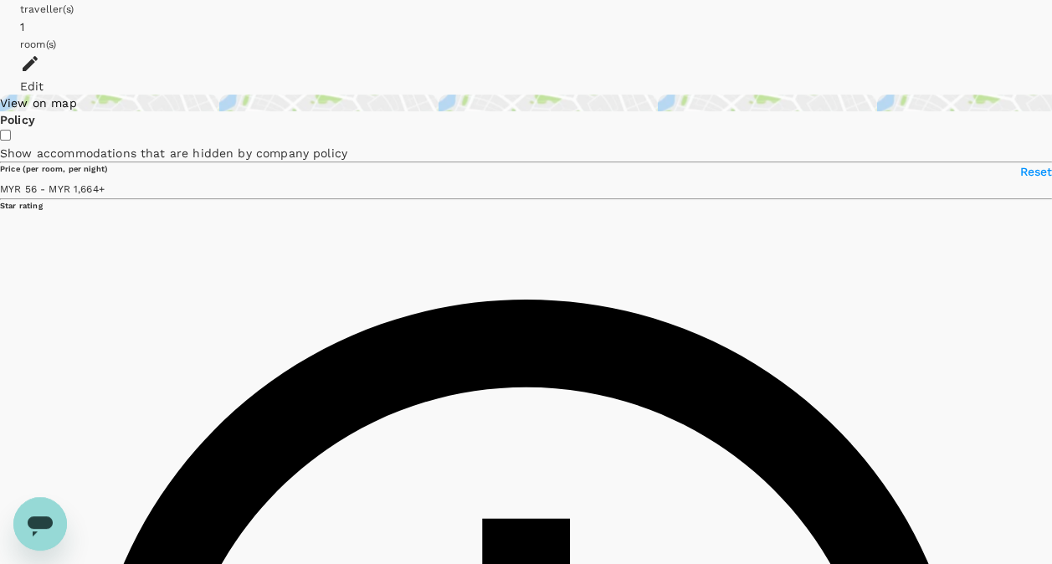
scroll to position [206, 0]
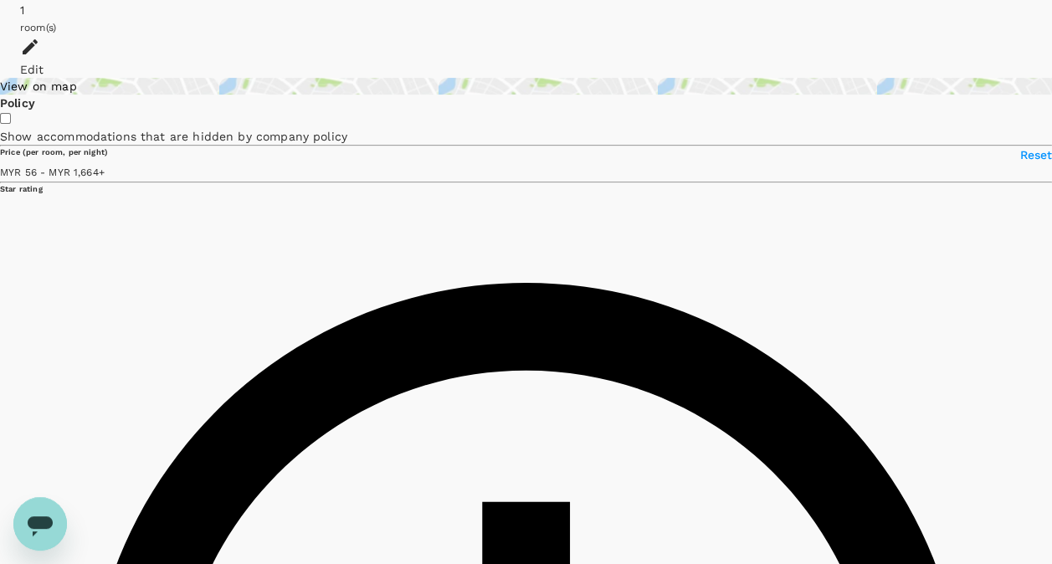
type input "1663.44"
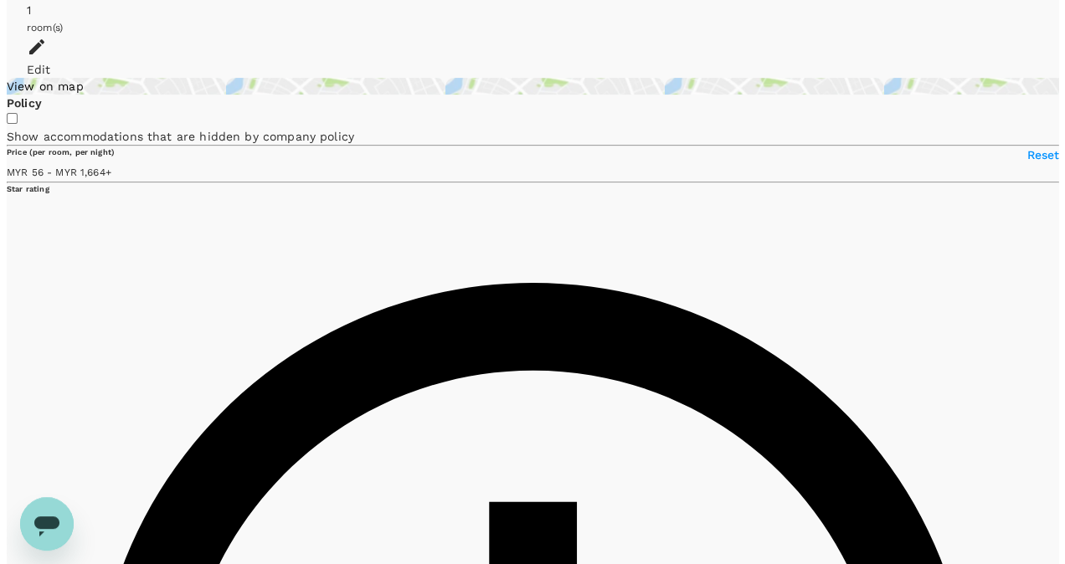
scroll to position [0, 0]
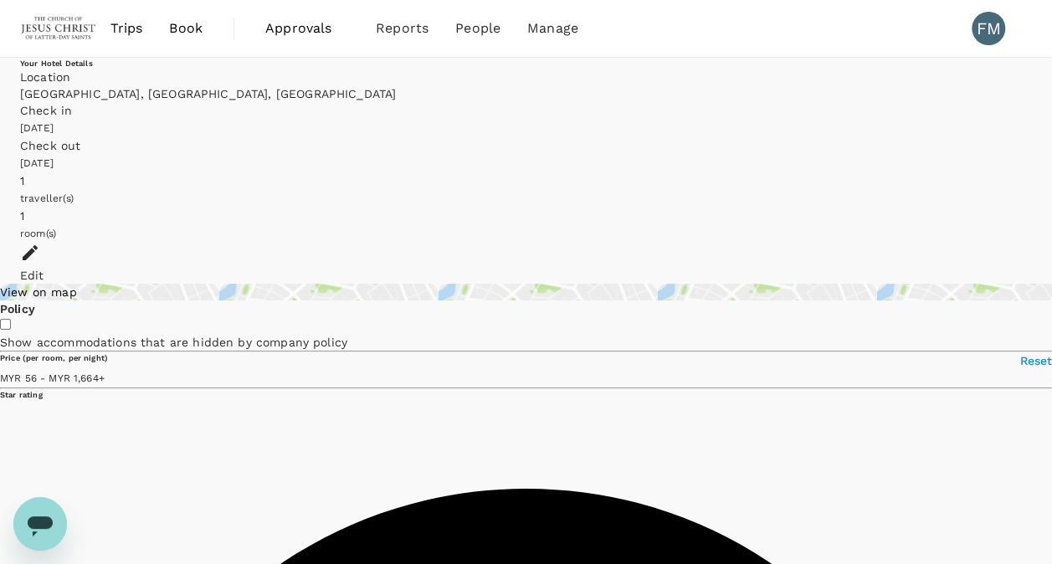
click at [189, 26] on span "Book" at bounding box center [185, 28] width 33 height 20
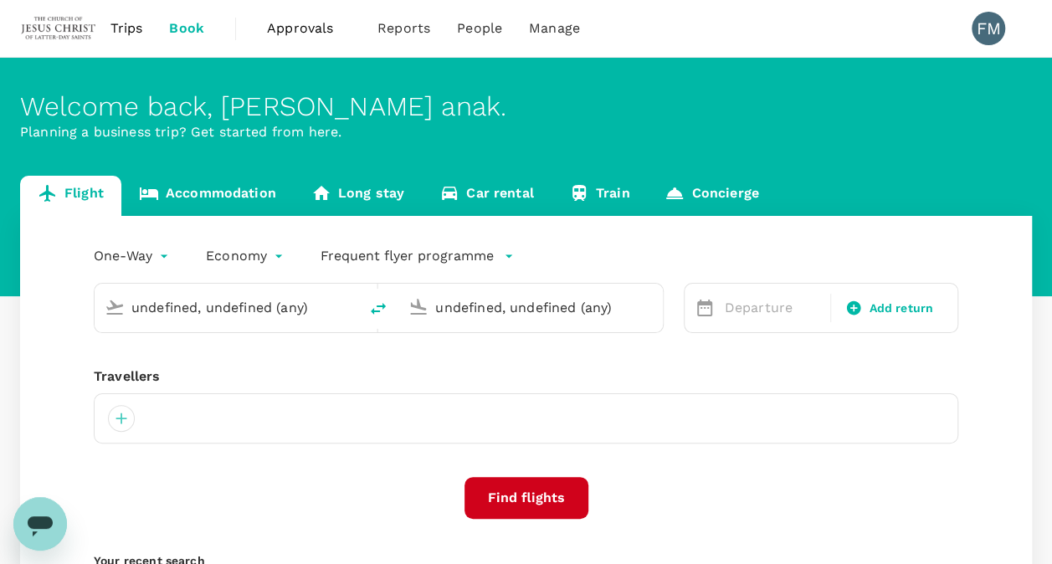
type input "Kuching Intl (KCH)"
type input "Soekarno-Hatta Intl (CGK)"
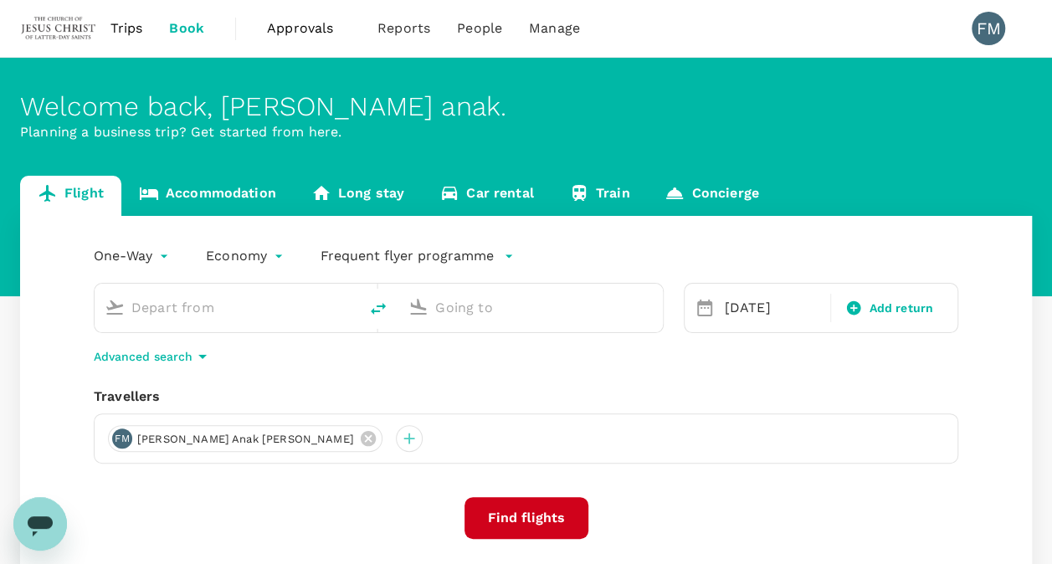
type input "Kuching Intl (KCH)"
type input "Soekarno-Hatta Intl (CGK)"
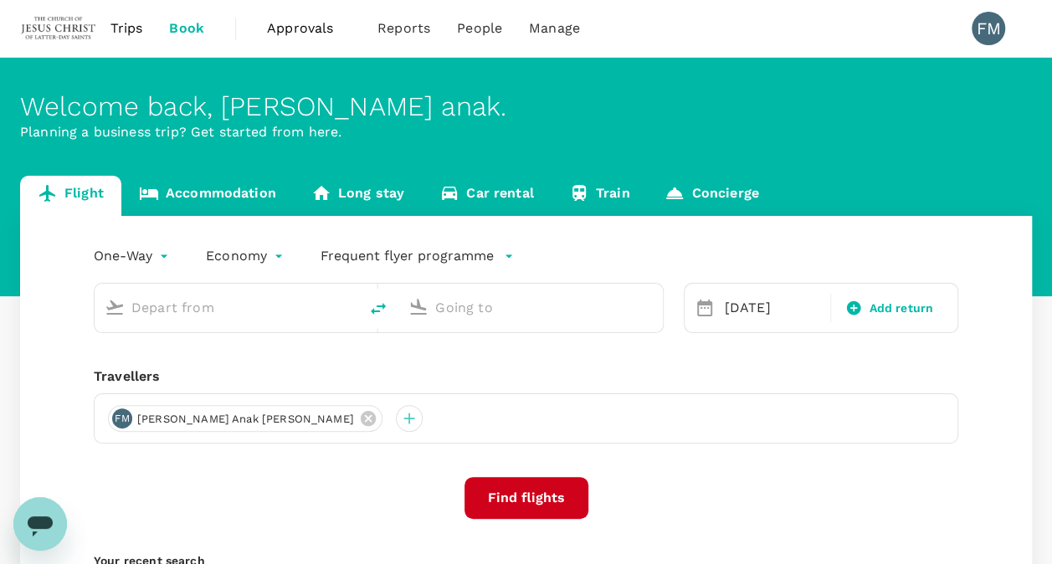
type input "Kuching Intl (KCH)"
type input "Soekarno-Hatta Intl (CGK)"
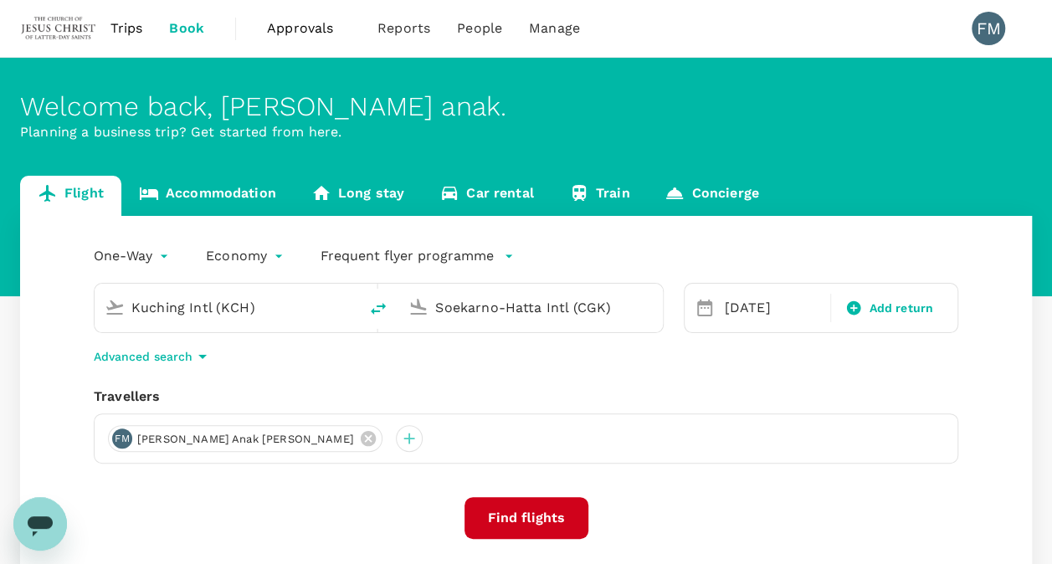
click at [199, 183] on link "Accommodation" at bounding box center [207, 196] width 172 height 40
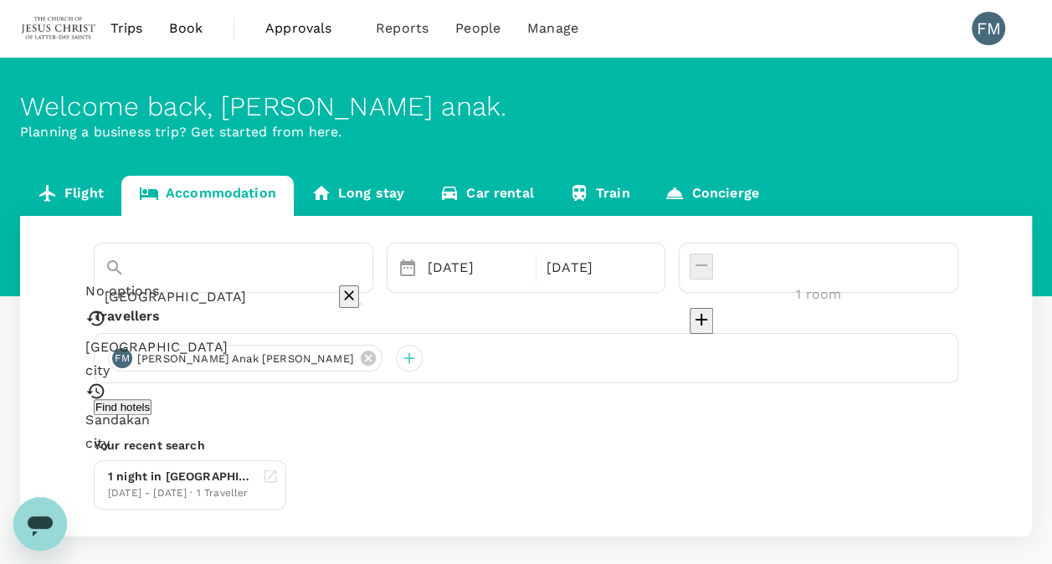
drag, startPoint x: 248, startPoint y: 275, endPoint x: 89, endPoint y: 234, distance: 164.0
click at [89, 234] on div "[GEOGRAPHIC_DATA] No options [GEOGRAPHIC_DATA] [GEOGRAPHIC_DATA] [DATE] [DATE] …" at bounding box center [526, 376] width 1012 height 321
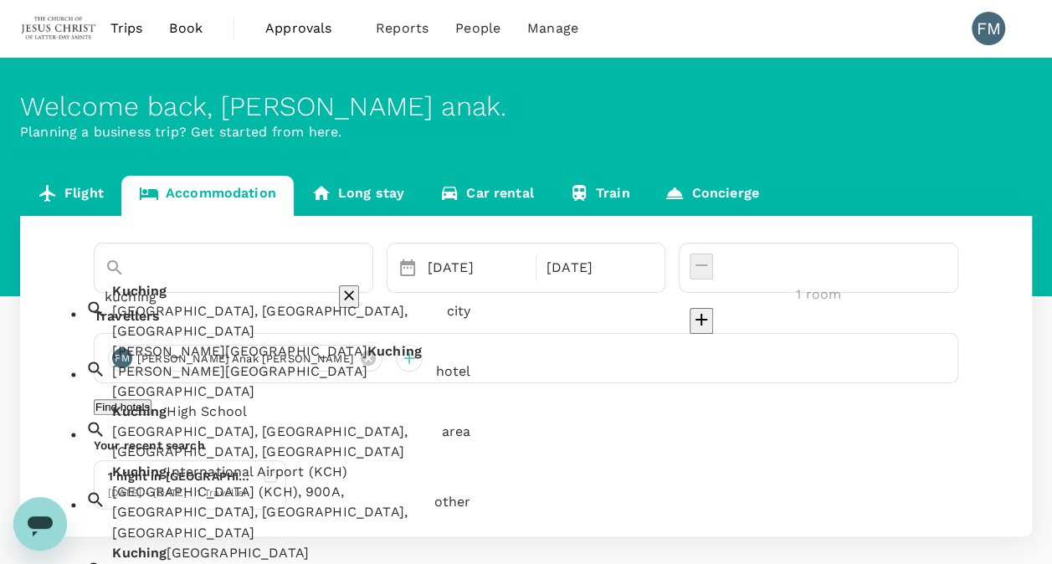
click at [236, 310] on div "Kuching Kuching, [GEOGRAPHIC_DATA], [GEOGRAPHIC_DATA]" at bounding box center [272, 308] width 334 height 67
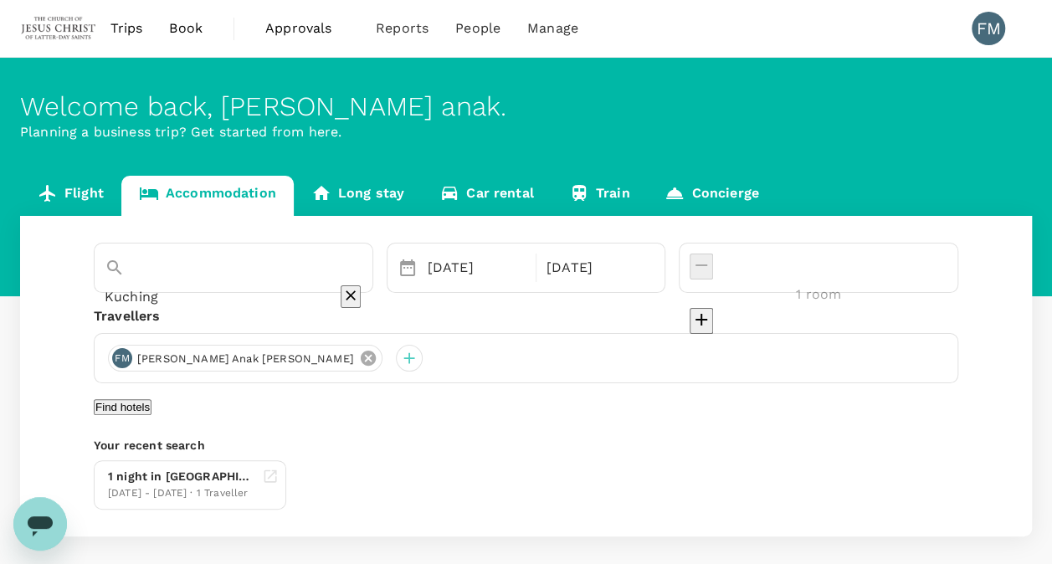
type input "Kuching"
click at [359, 357] on icon at bounding box center [368, 358] width 18 height 18
click at [119, 355] on div at bounding box center [121, 358] width 27 height 27
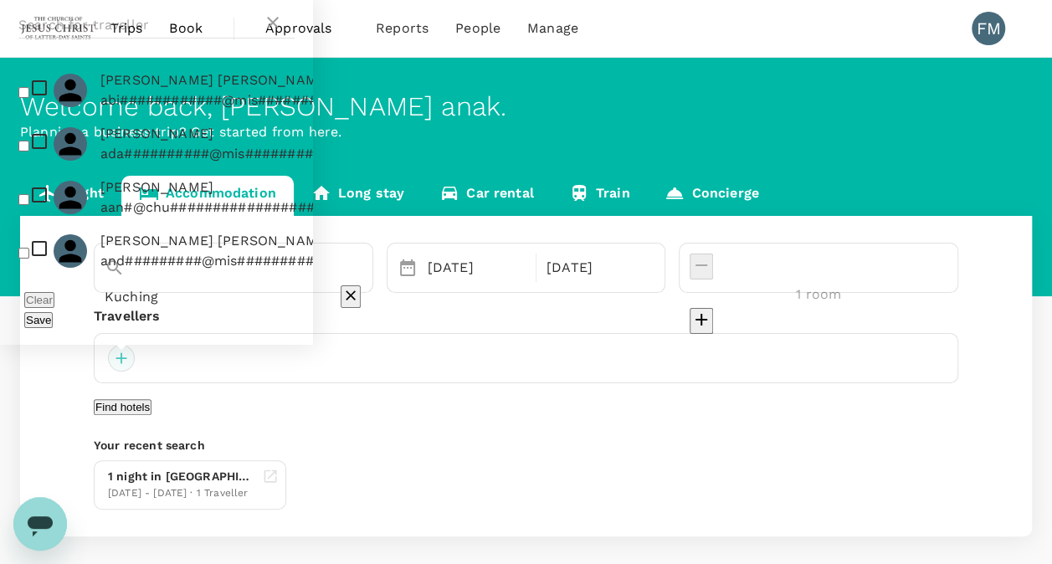
click at [119, 355] on div at bounding box center [121, 358] width 27 height 27
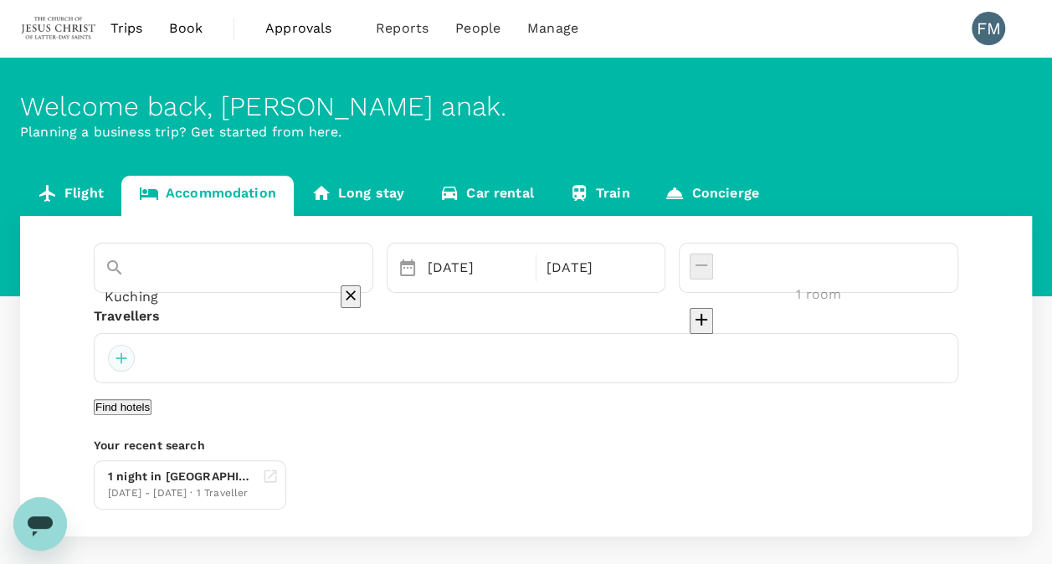
click at [119, 355] on div at bounding box center [121, 358] width 27 height 27
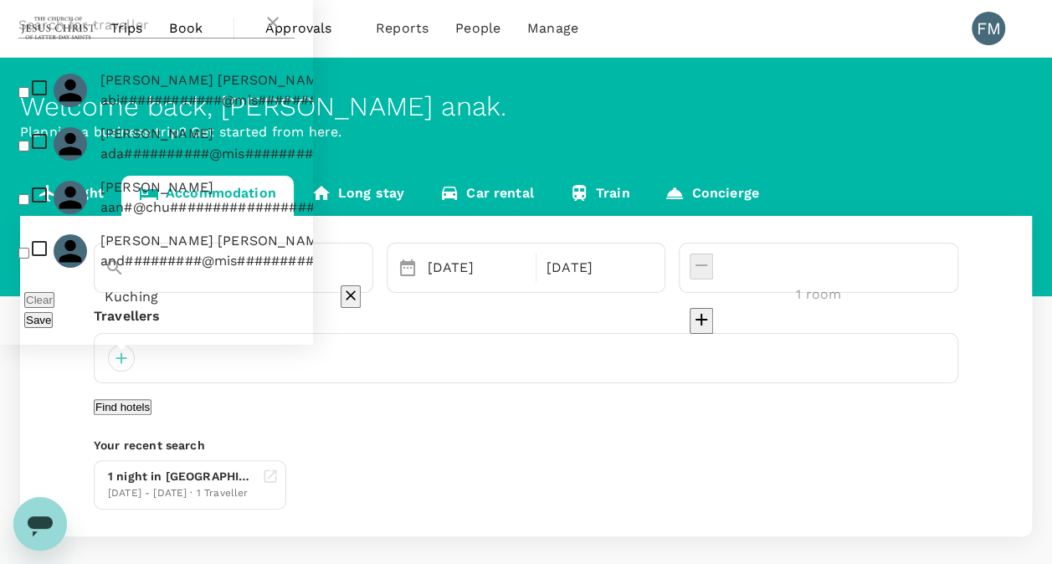
click at [149, 39] on input "text" at bounding box center [140, 25] width 244 height 27
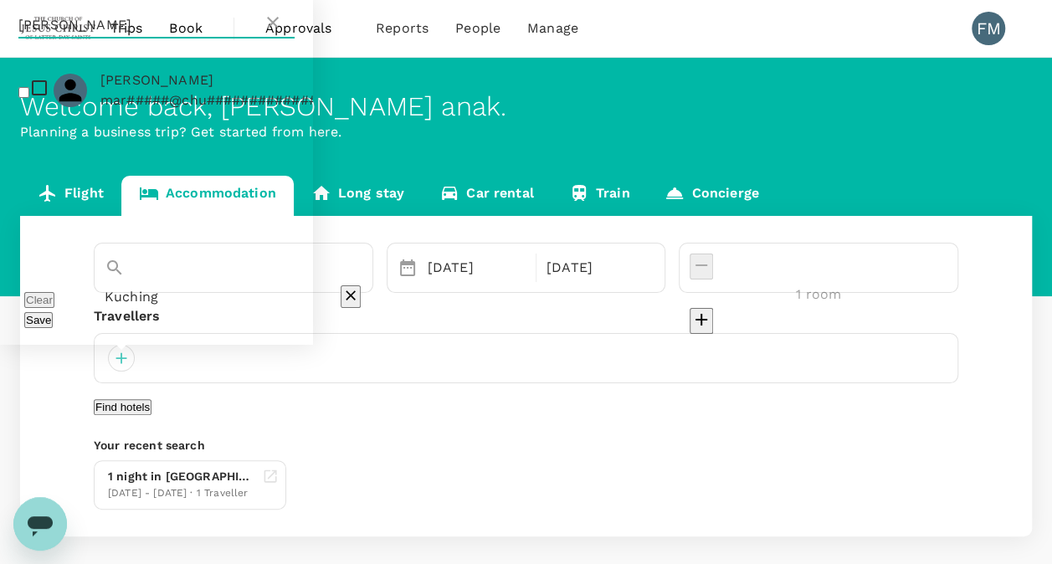
type input "[PERSON_NAME]"
click at [151, 110] on p "mar#####@chu####################" at bounding box center [238, 100] width 276 height 20
checkbox input "true"
click at [151, 415] on button "Find hotels" at bounding box center [123, 407] width 58 height 16
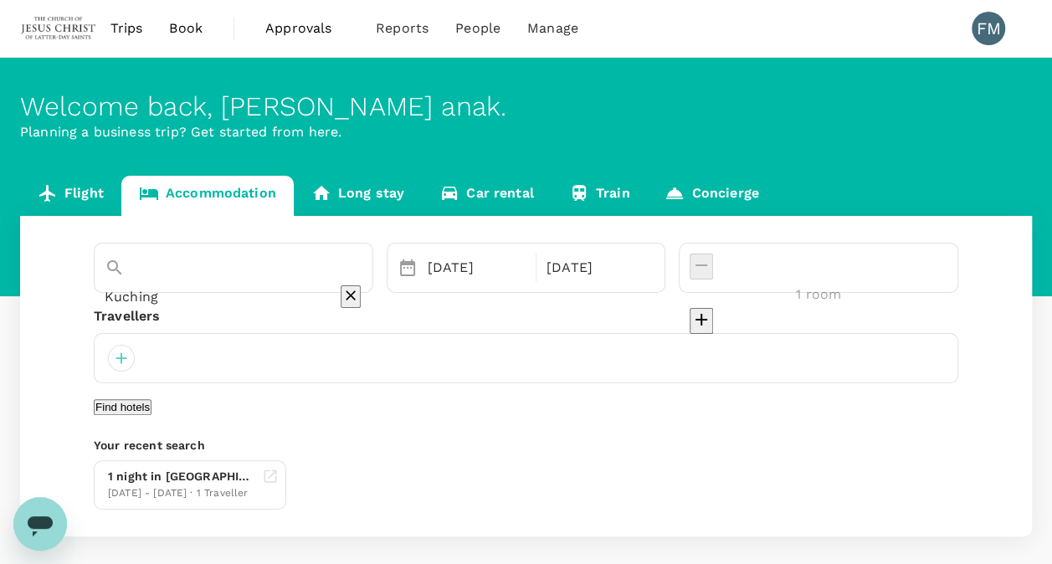
drag, startPoint x: 503, startPoint y: 415, endPoint x: 6, endPoint y: 326, distance: 505.2
click at [6, 326] on div "Flight Accommodation Long stay Car rental Train Concierge [GEOGRAPHIC_DATA] [DA…" at bounding box center [526, 356] width 1052 height 361
click at [122, 367] on div at bounding box center [121, 358] width 27 height 27
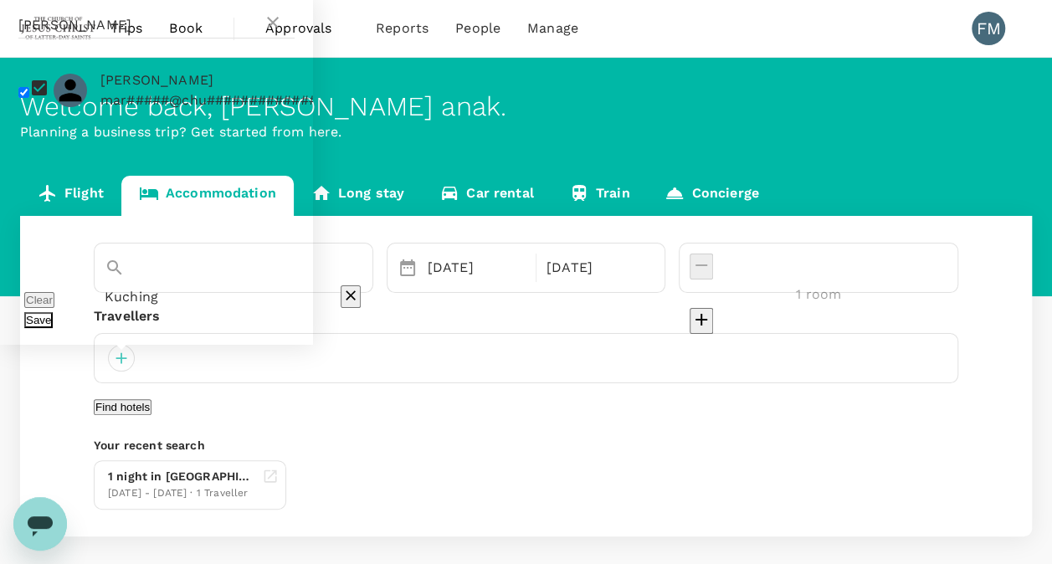
click at [53, 316] on button "Save" at bounding box center [38, 320] width 28 height 16
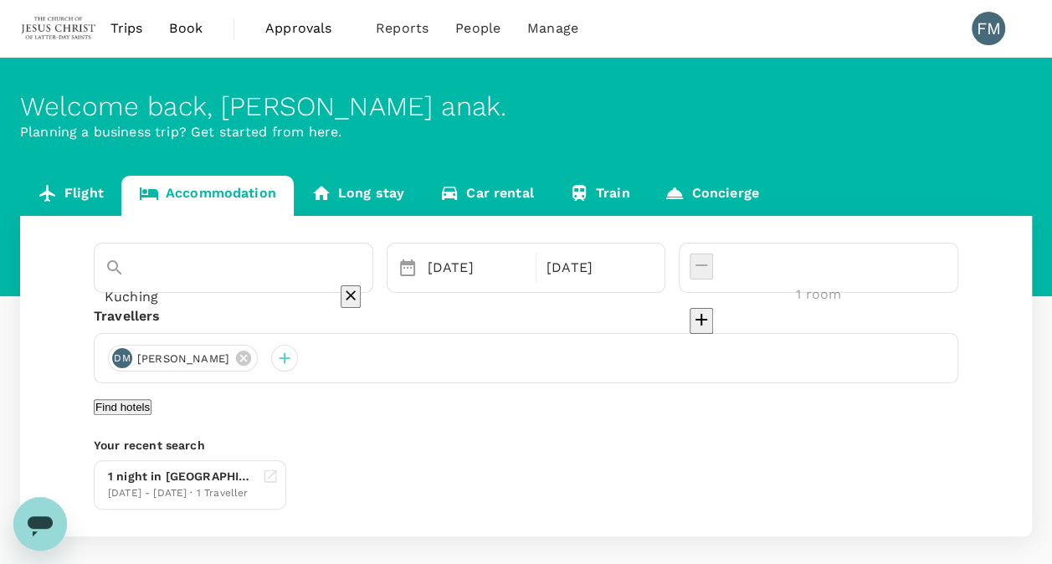
click at [151, 415] on button "Find hotels" at bounding box center [123, 407] width 58 height 16
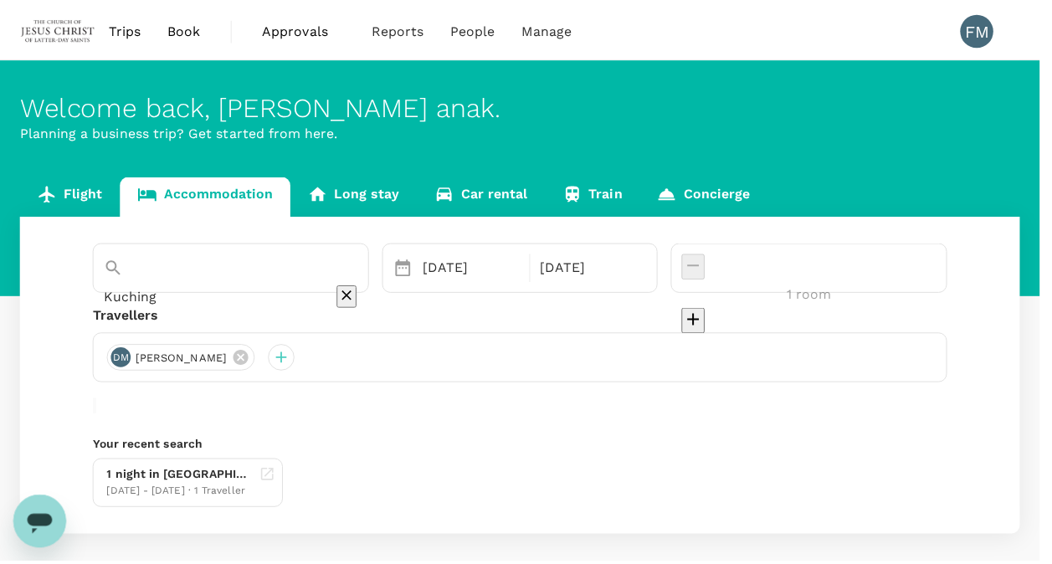
scroll to position [46, 0]
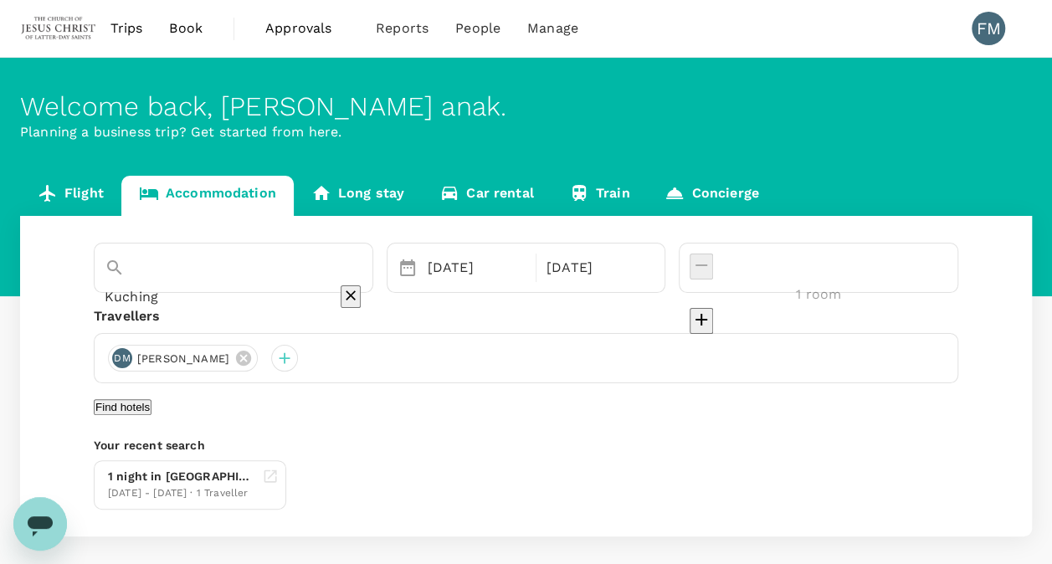
click at [151, 415] on button "Find hotels" at bounding box center [123, 407] width 58 height 16
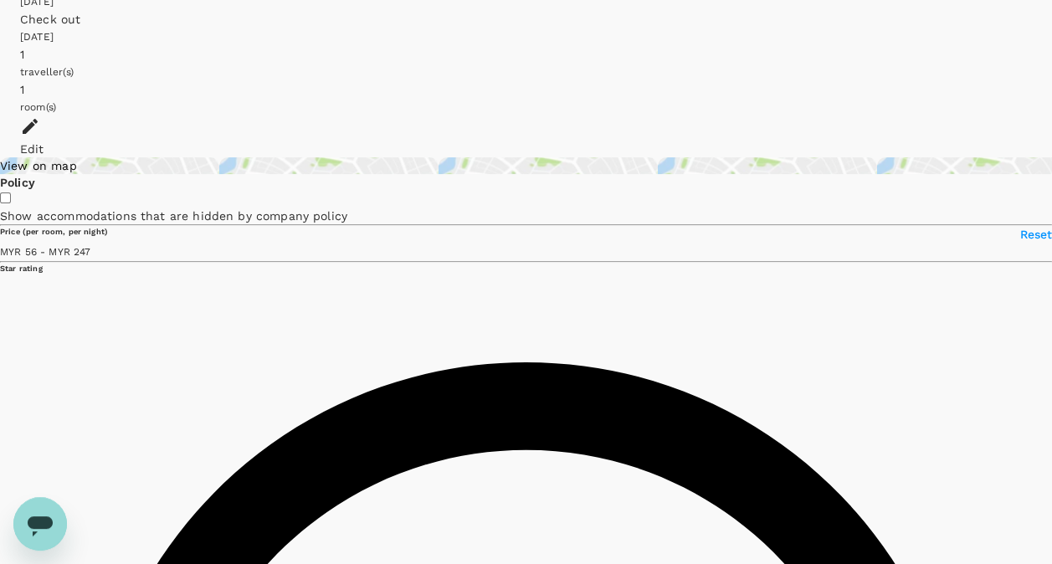
scroll to position [115, 0]
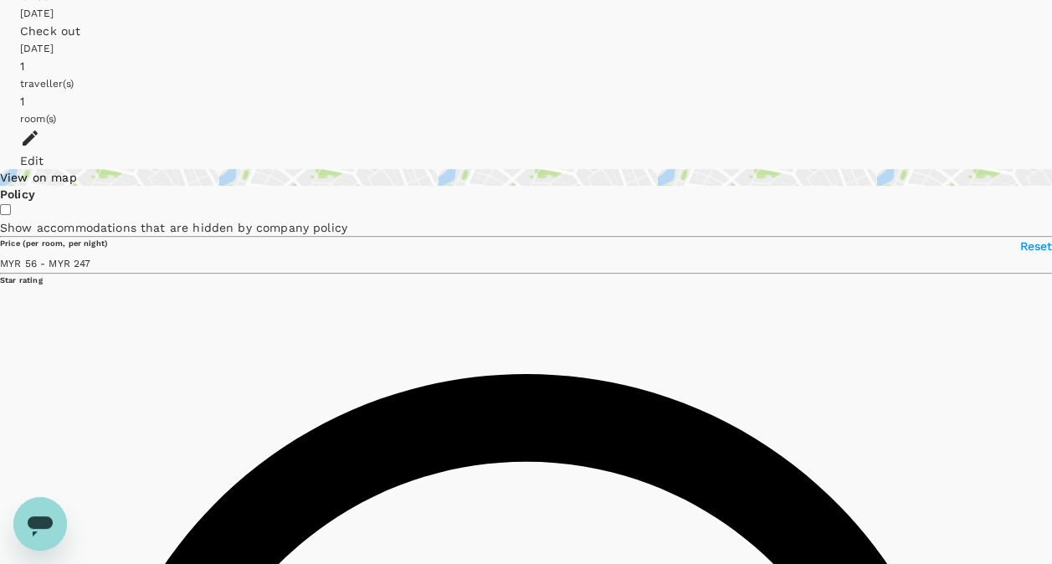
type input "247.56"
type input "45.56"
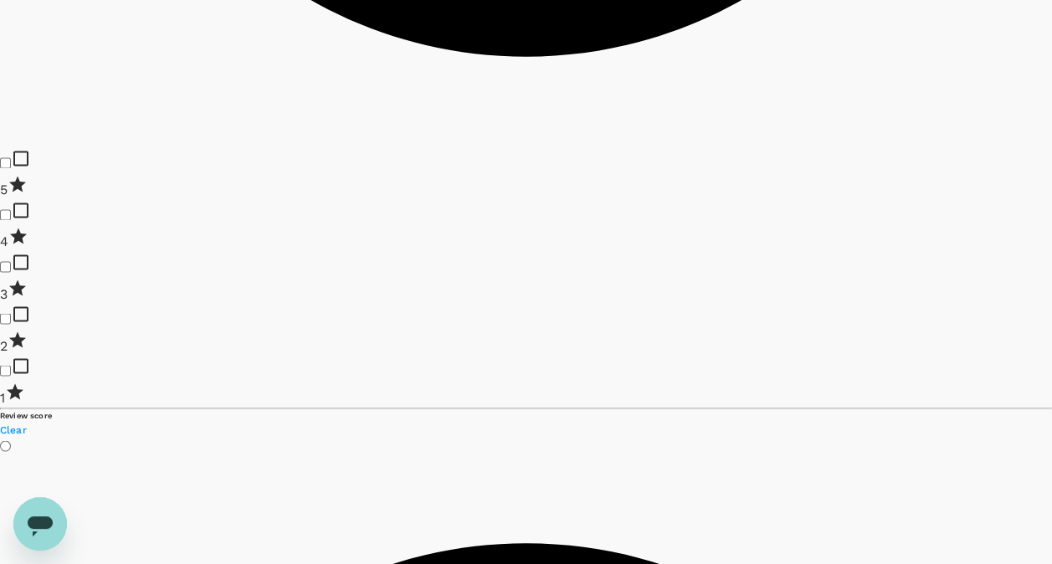
scroll to position [1310, 0]
drag, startPoint x: 482, startPoint y: 345, endPoint x: 642, endPoint y: 348, distance: 159.9
copy h6 "[GEOGRAPHIC_DATA]"
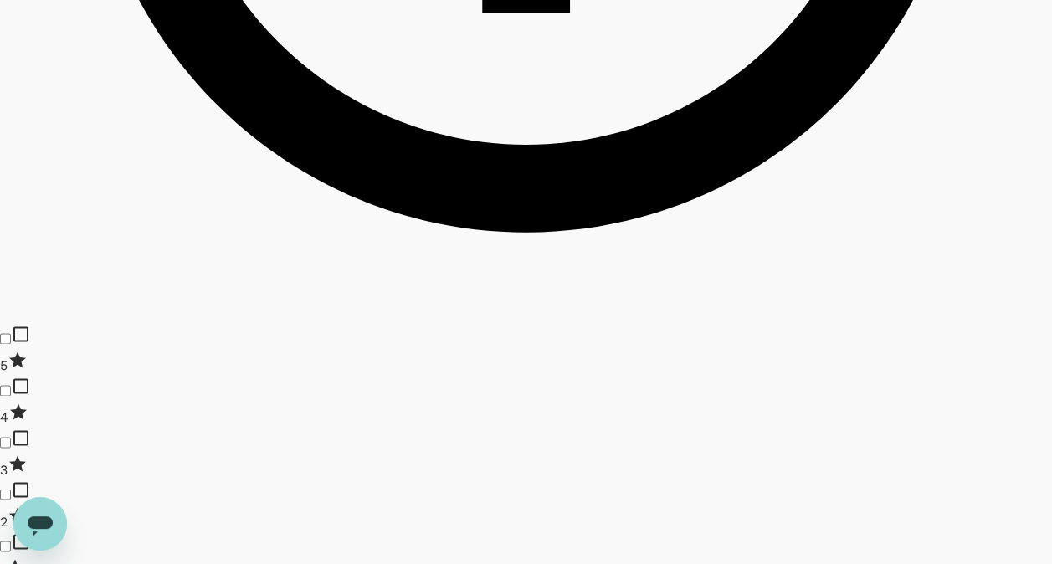
type input "628.56"
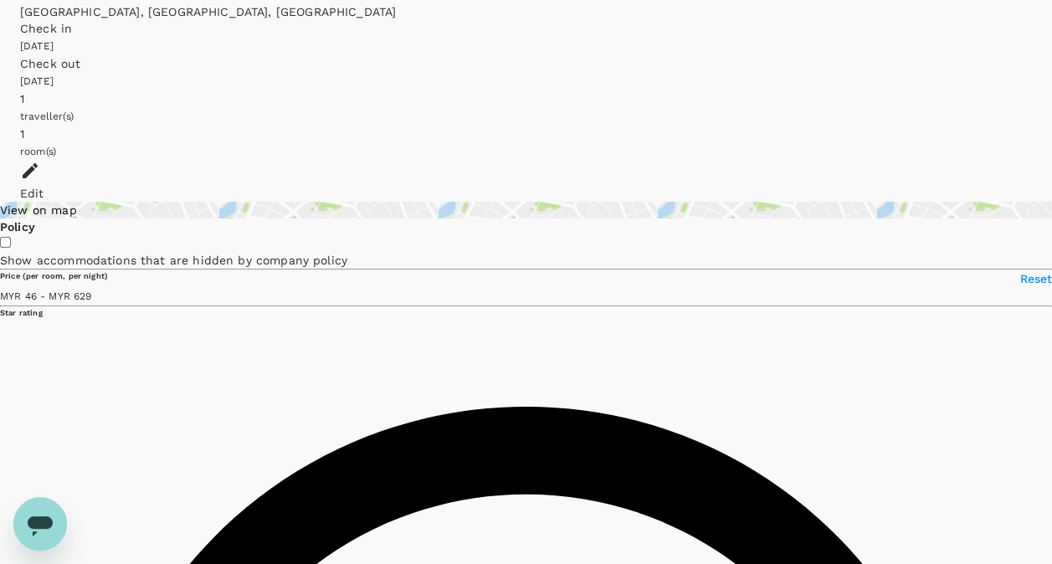
scroll to position [0, 0]
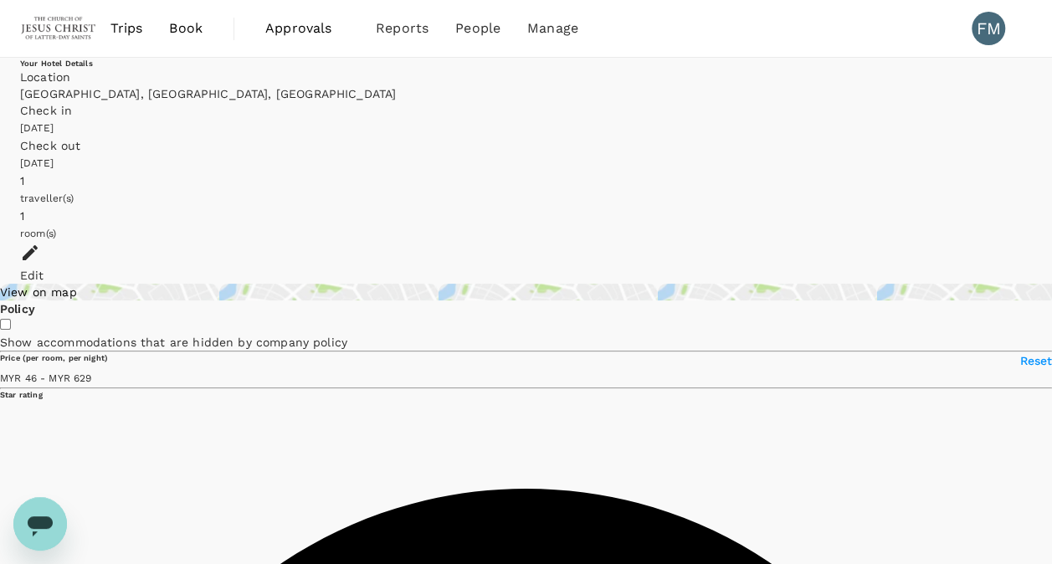
click at [131, 29] on span "Trips" at bounding box center [126, 28] width 33 height 20
